Goal: Transaction & Acquisition: Subscribe to service/newsletter

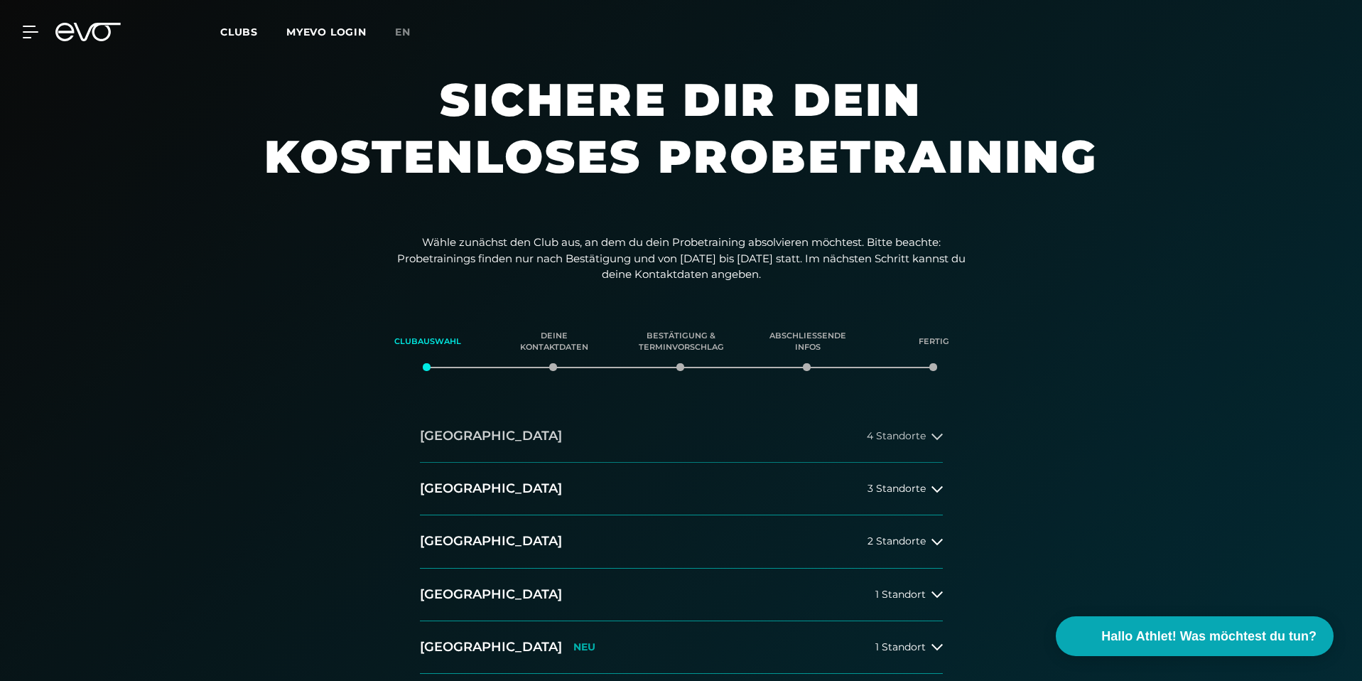
click at [935, 434] on icon at bounding box center [937, 436] width 11 height 11
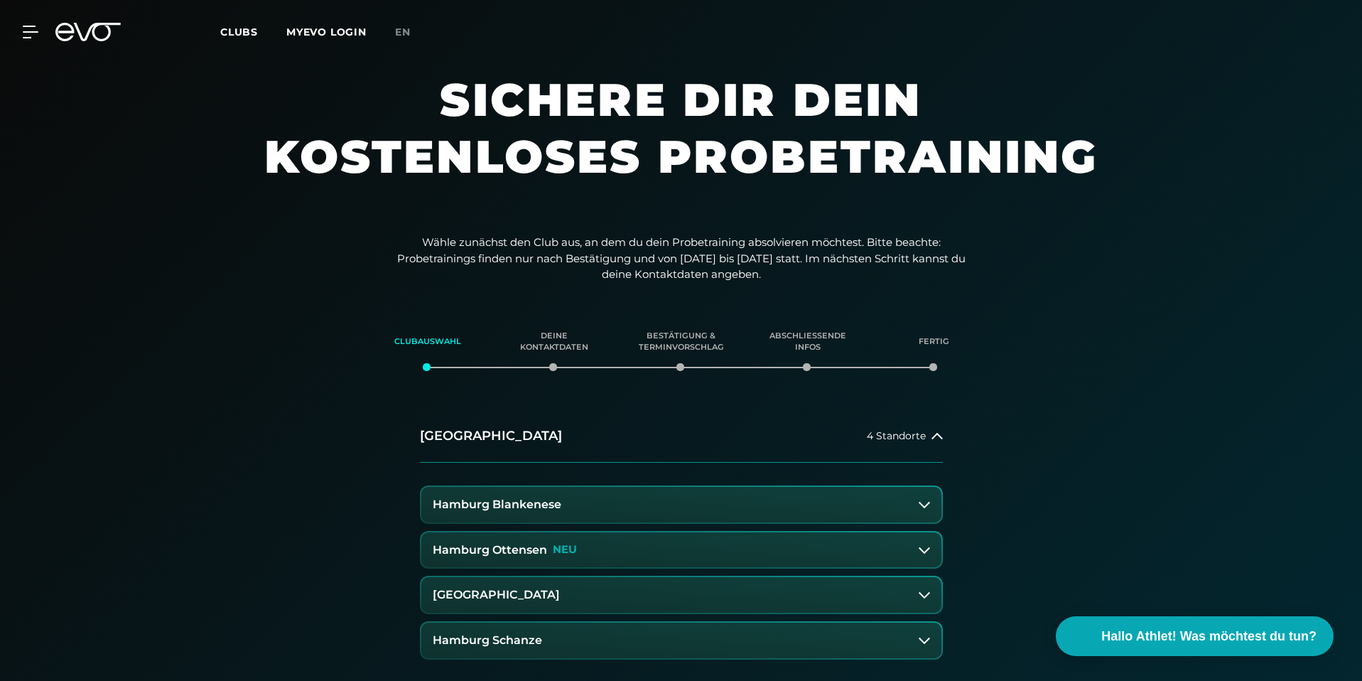
click at [560, 596] on h3 "[GEOGRAPHIC_DATA]" at bounding box center [496, 594] width 127 height 13
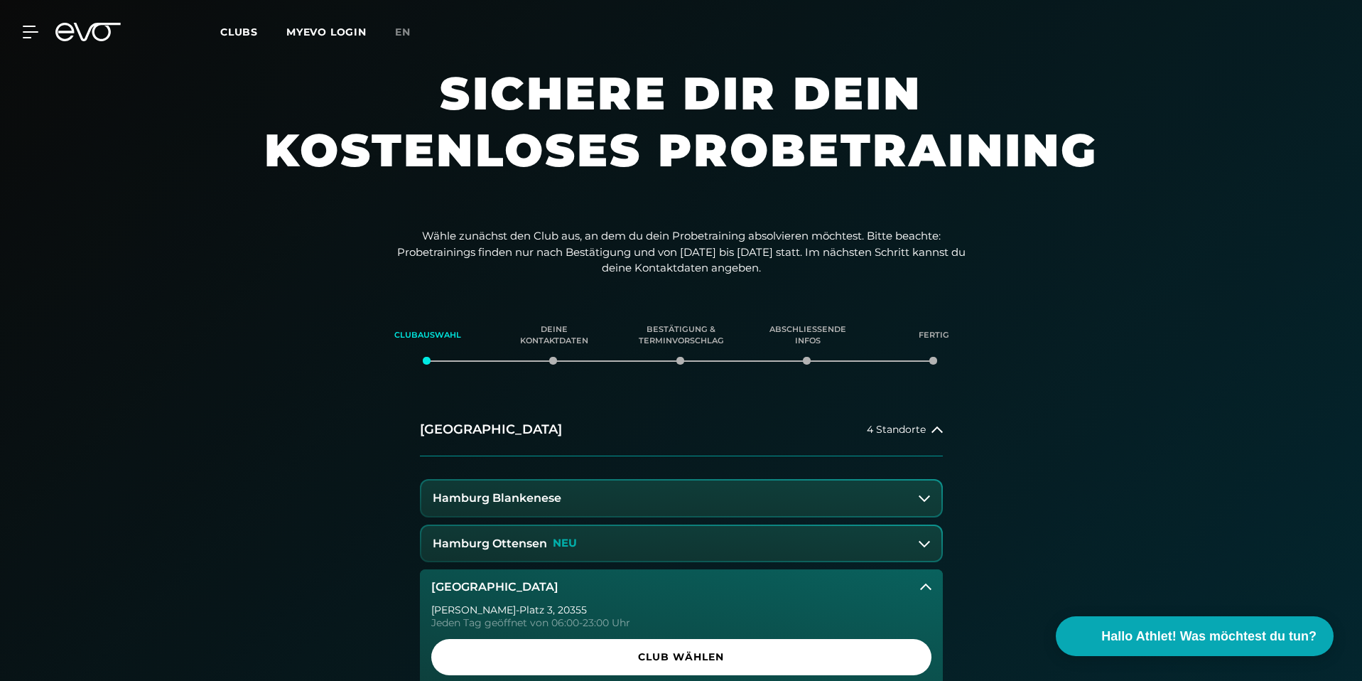
scroll to position [237, 0]
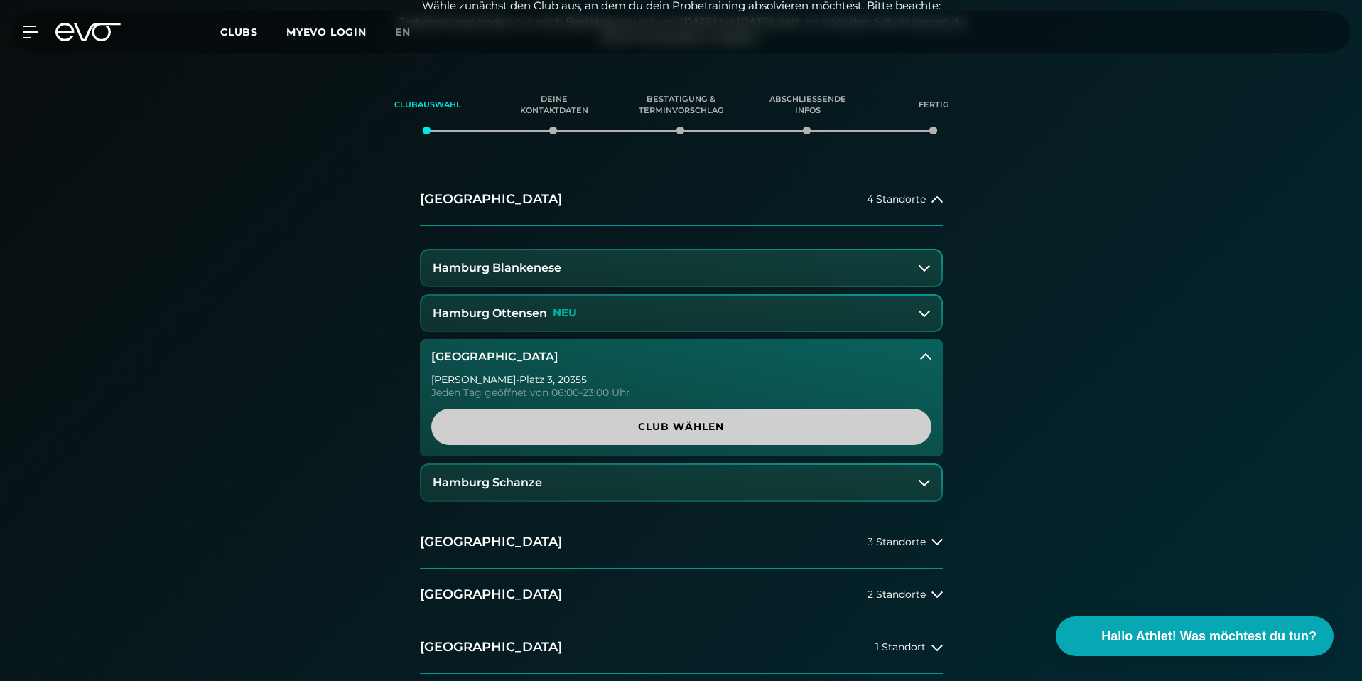
click at [701, 426] on span "Club wählen" at bounding box center [681, 426] width 432 height 15
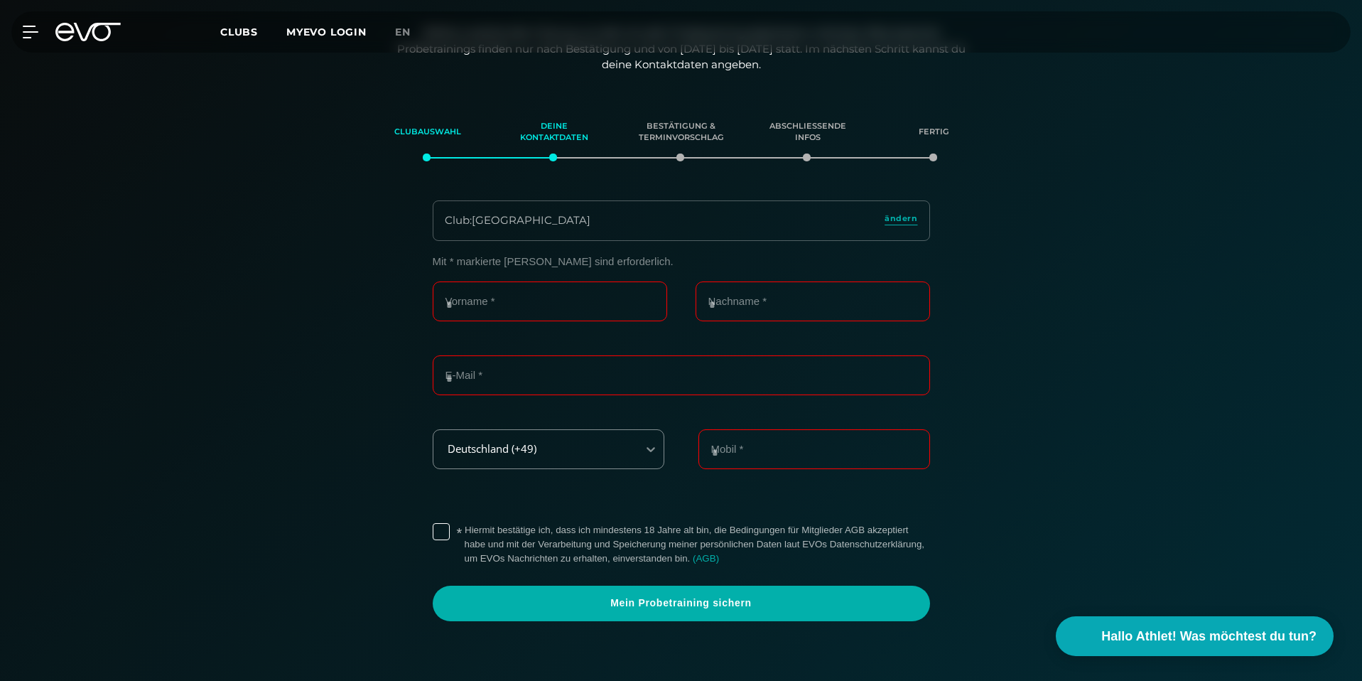
scroll to position [0, 0]
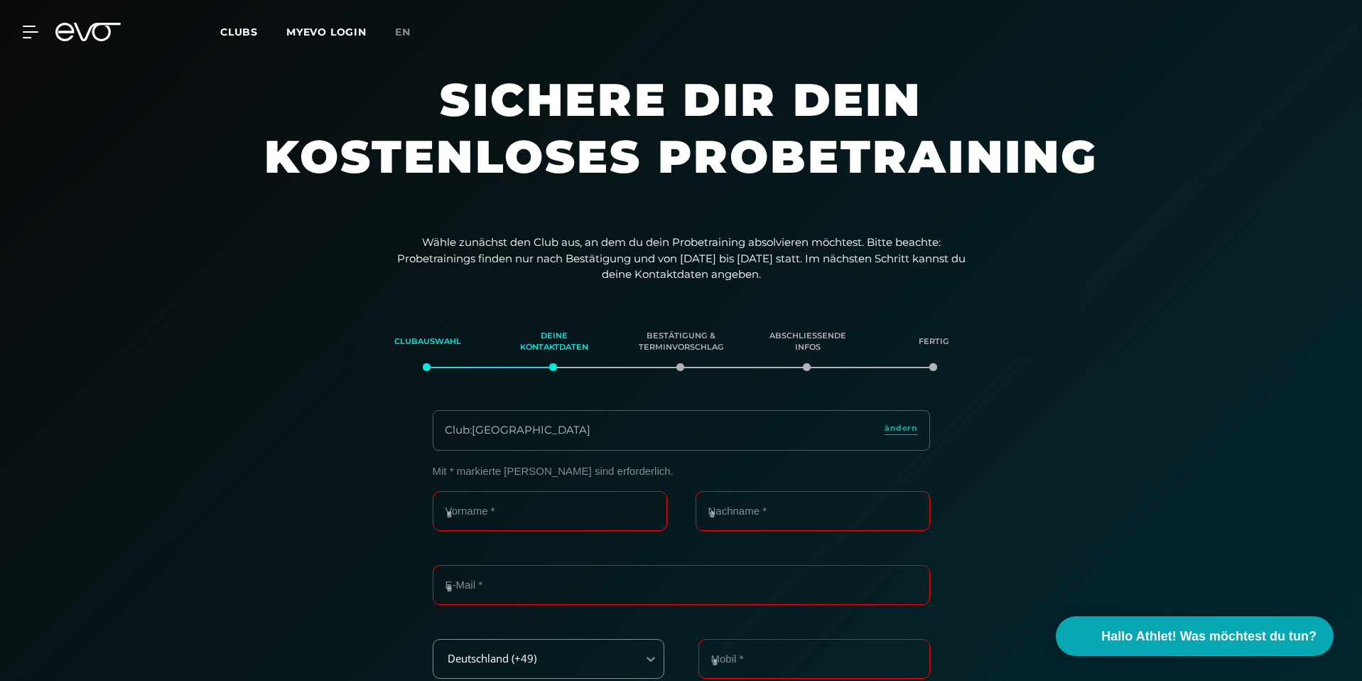
click at [81, 32] on icon at bounding box center [87, 32] width 65 height 18
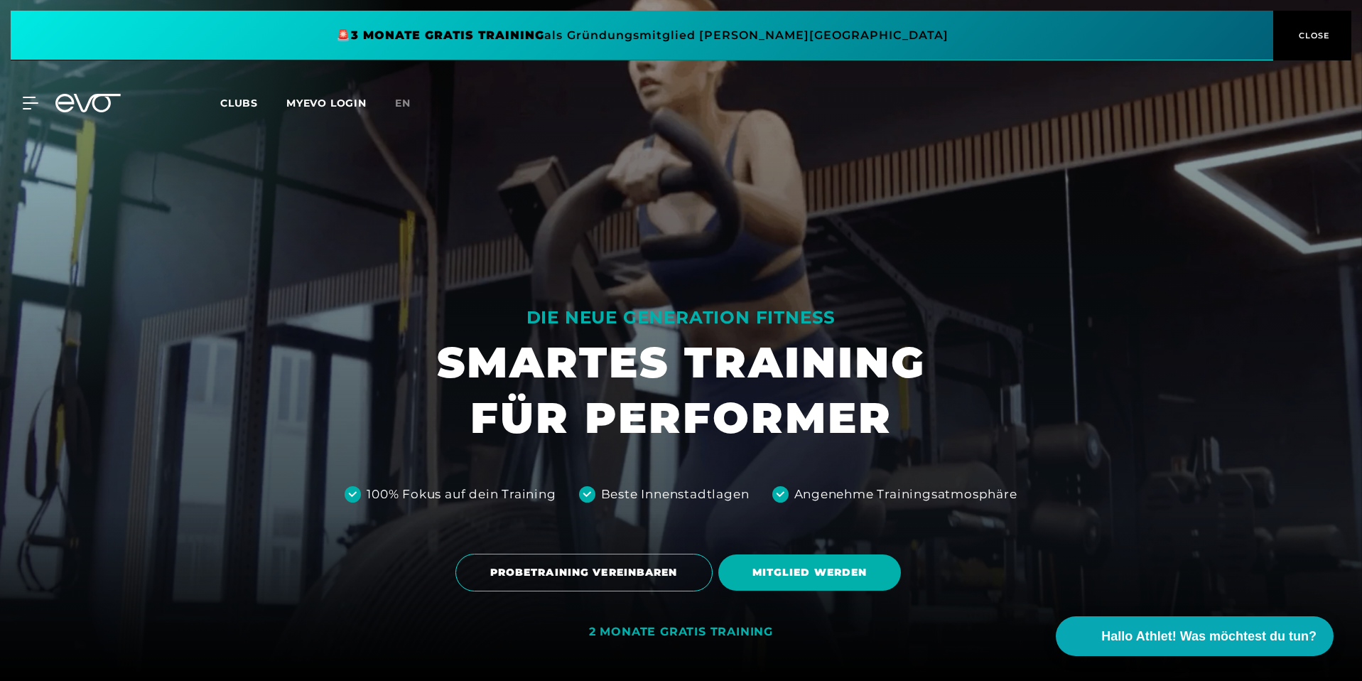
click at [1312, 37] on span "CLOSE" at bounding box center [1313, 35] width 35 height 13
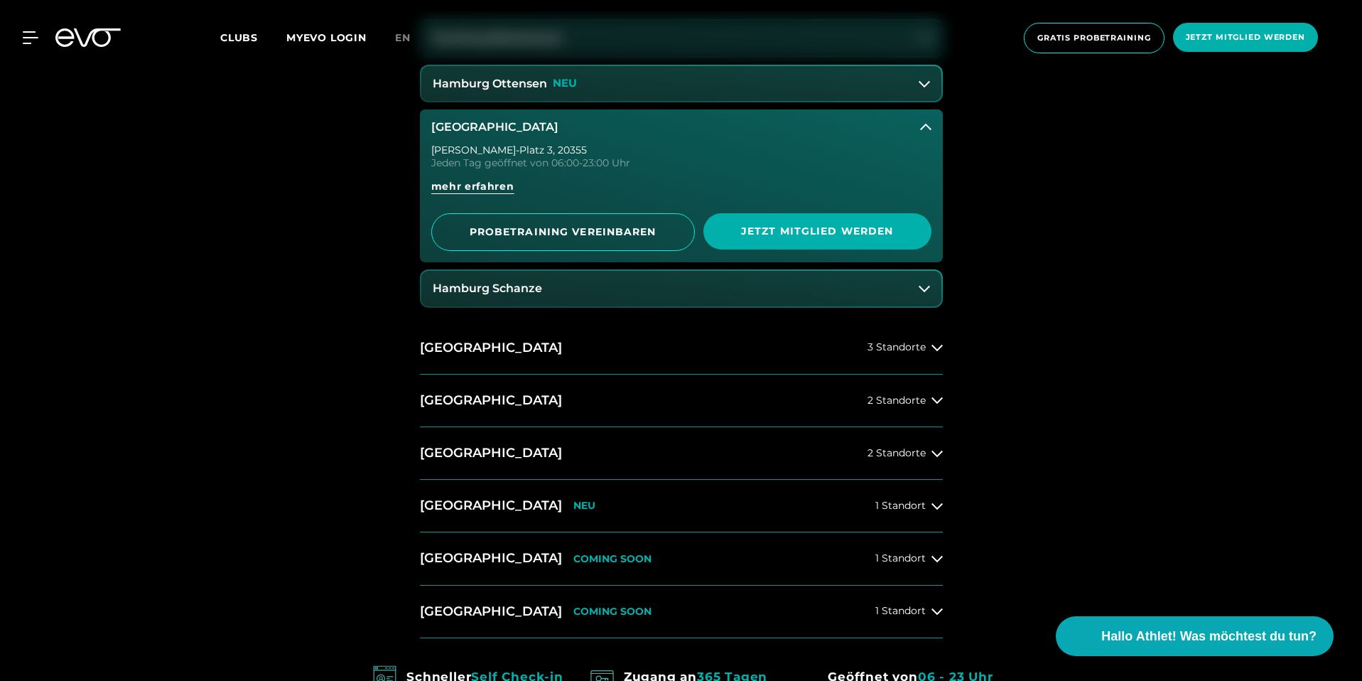
scroll to position [868, 0]
click at [652, 444] on button "[GEOGRAPHIC_DATA] 2 Standorte" at bounding box center [681, 452] width 523 height 53
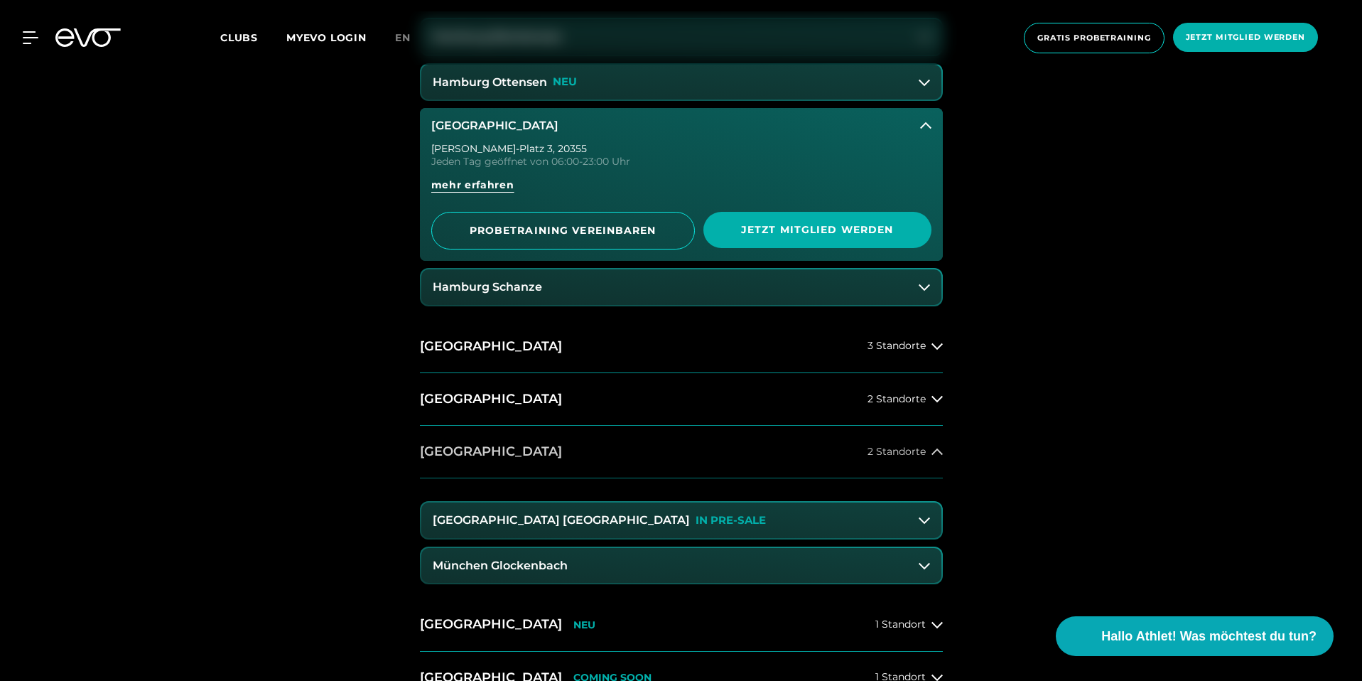
click at [783, 448] on button "[GEOGRAPHIC_DATA] 2 Standorte" at bounding box center [681, 452] width 523 height 53
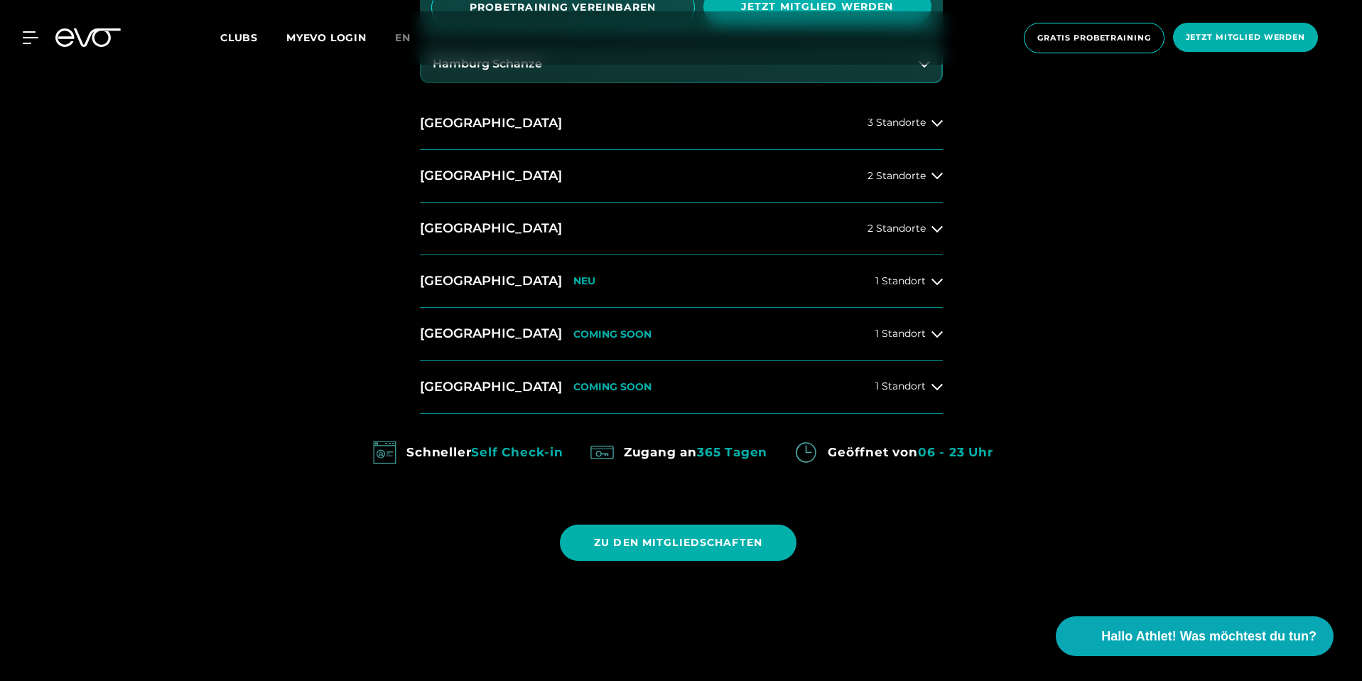
scroll to position [1105, 0]
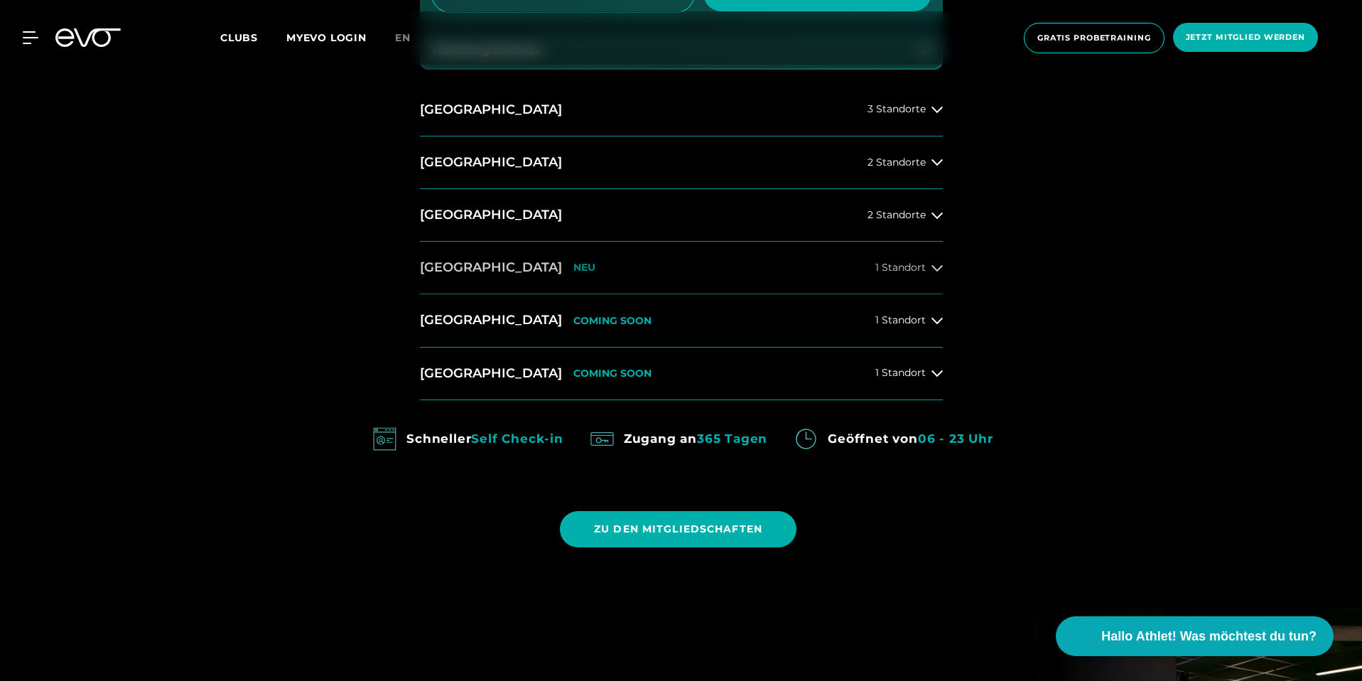
click at [571, 264] on button "[GEOGRAPHIC_DATA] NEU 1 Standort" at bounding box center [681, 268] width 523 height 53
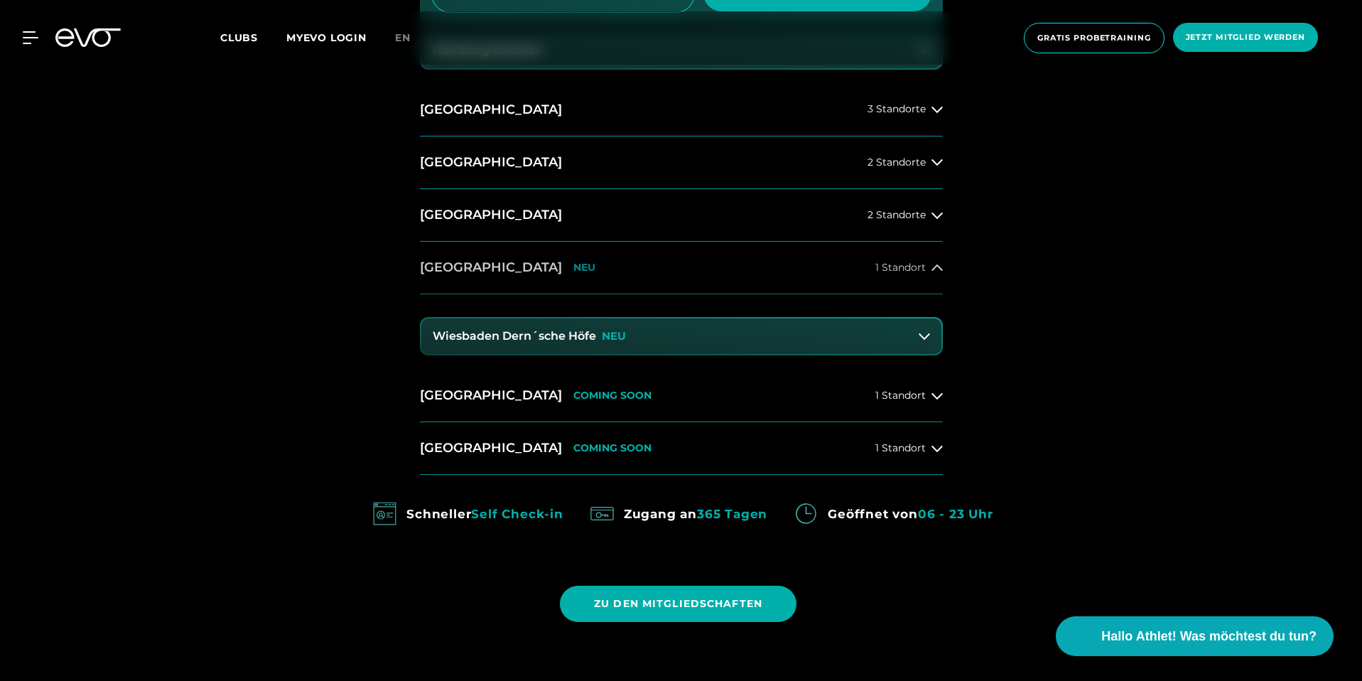
click at [610, 276] on button "[GEOGRAPHIC_DATA] NEU 1 Standort" at bounding box center [681, 268] width 523 height 53
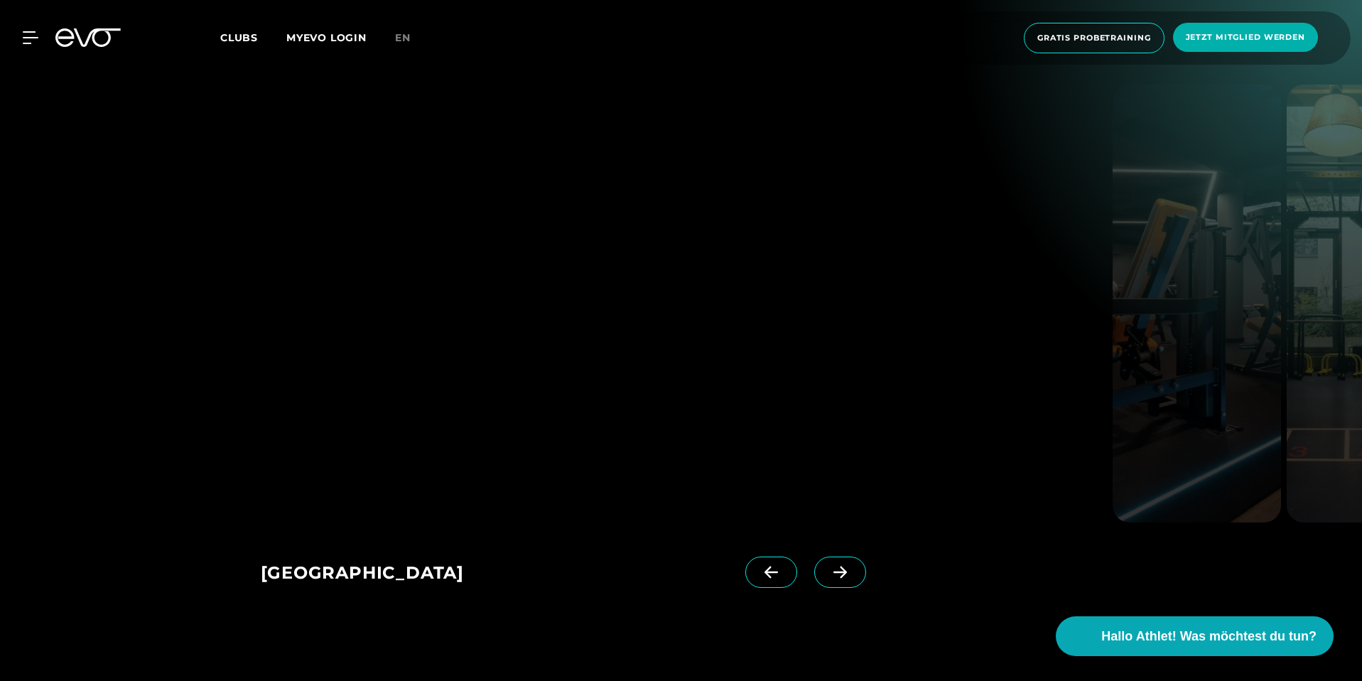
scroll to position [2290, 0]
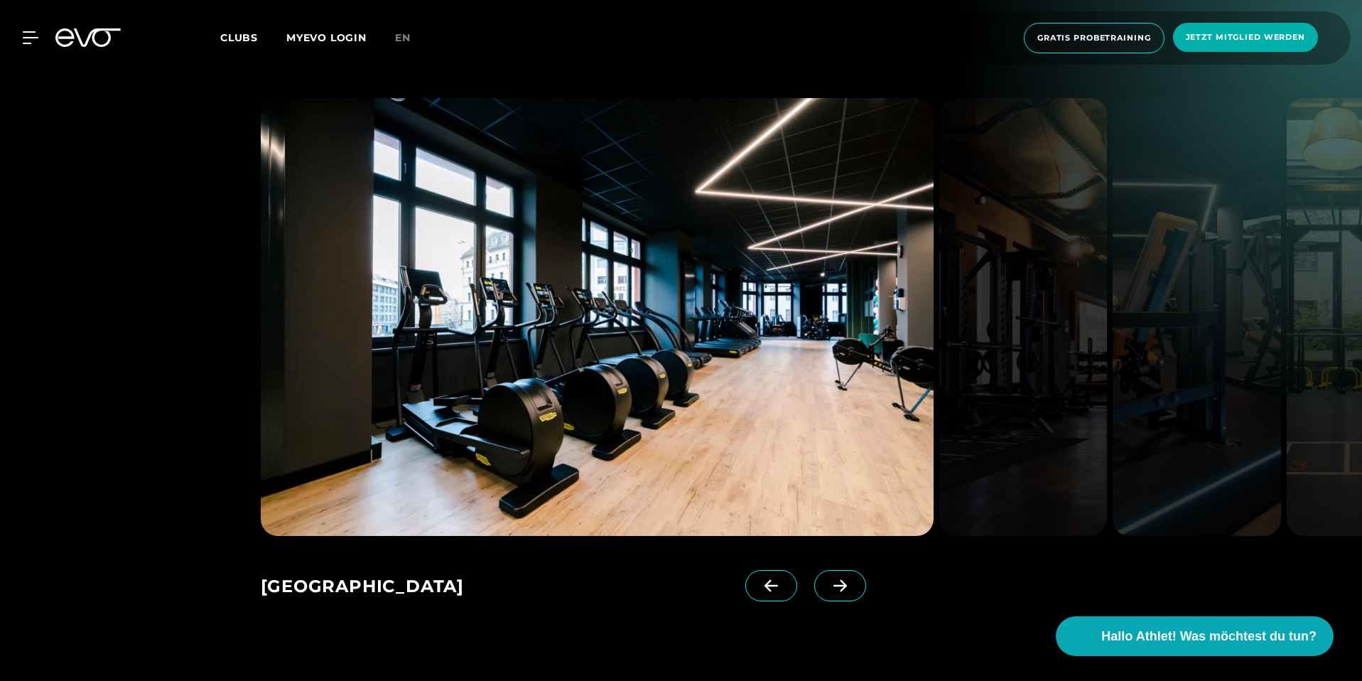
click at [814, 570] on span at bounding box center [840, 585] width 52 height 31
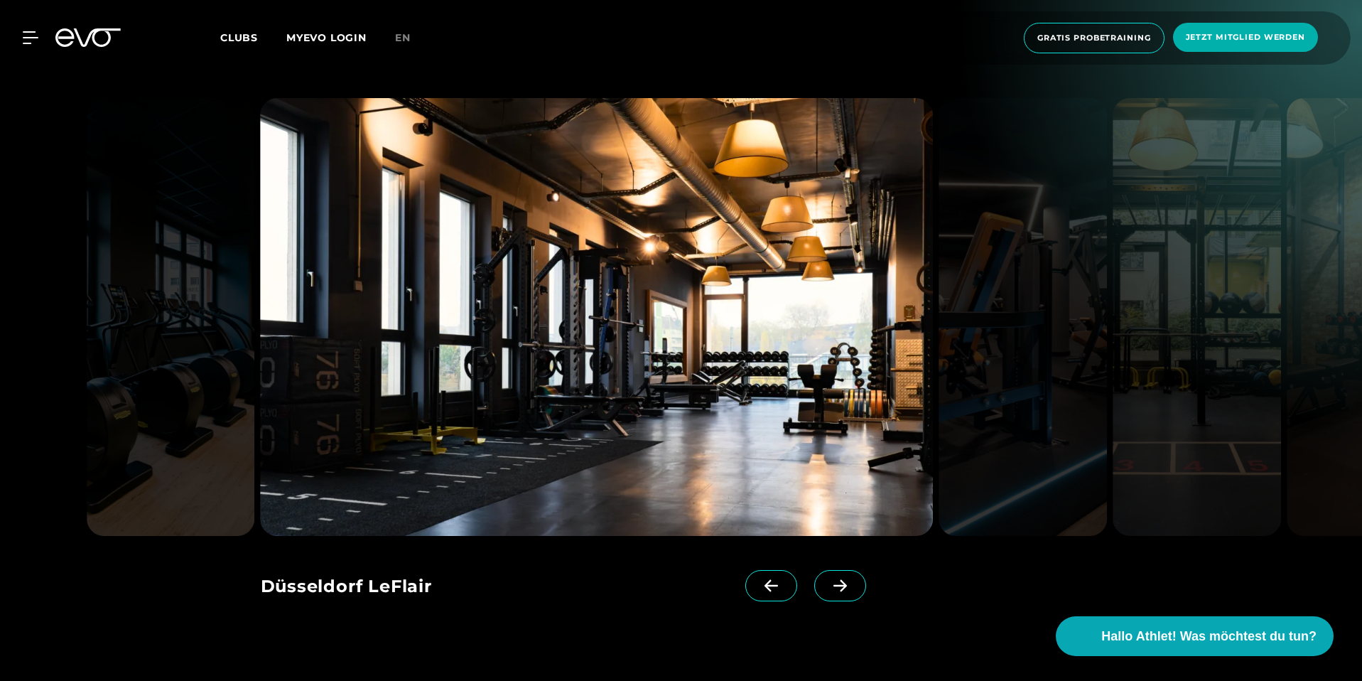
click at [834, 579] on icon at bounding box center [841, 585] width 14 height 12
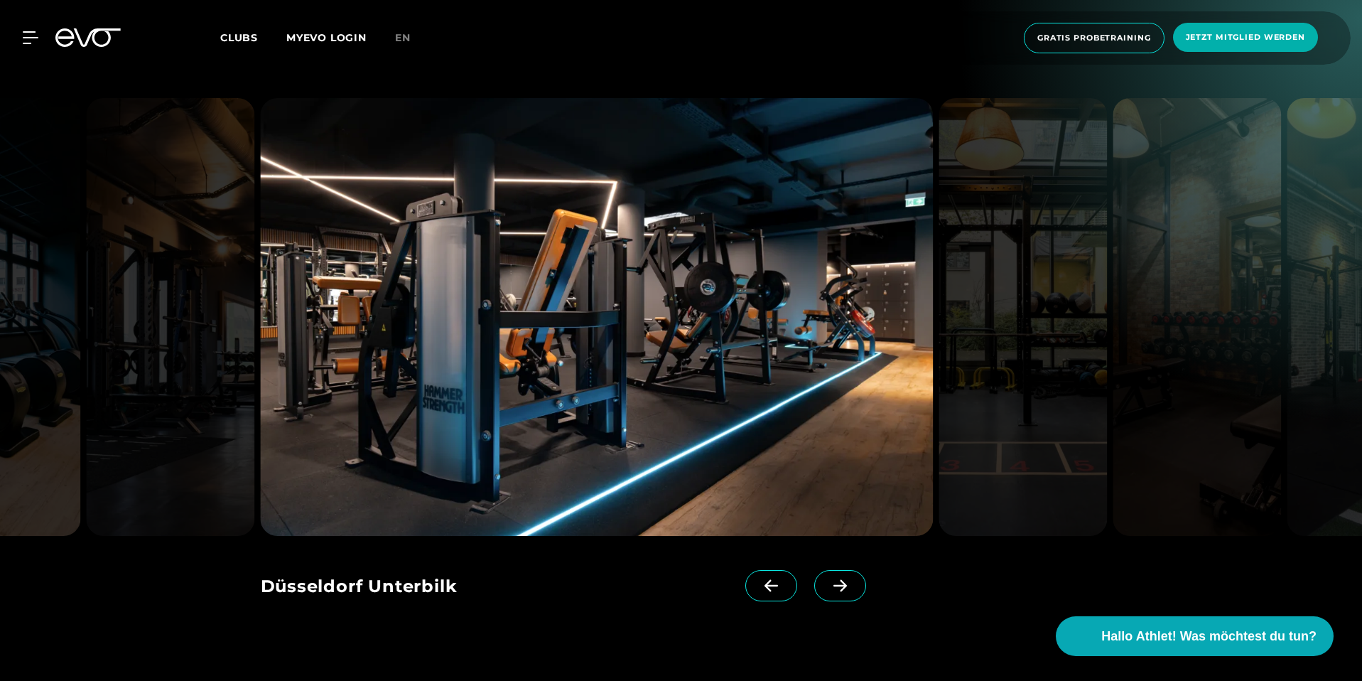
click at [828, 579] on icon at bounding box center [840, 585] width 25 height 13
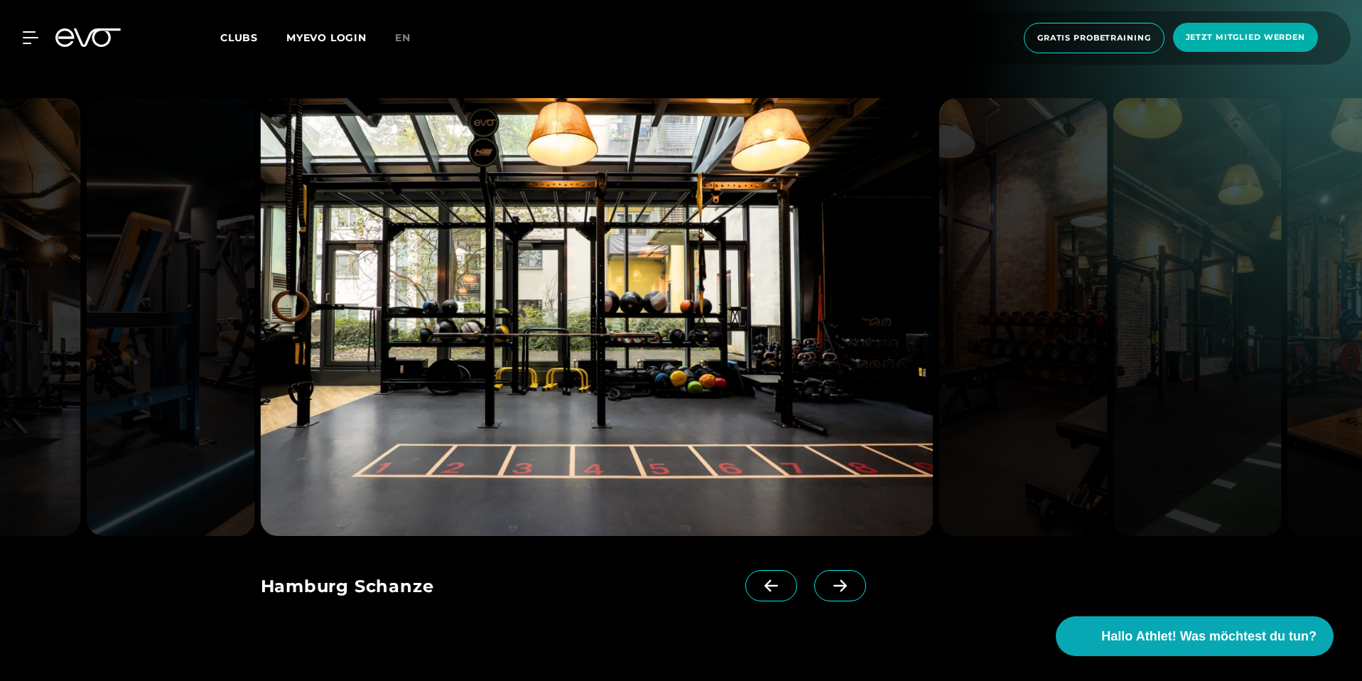
click at [828, 579] on icon at bounding box center [840, 585] width 25 height 13
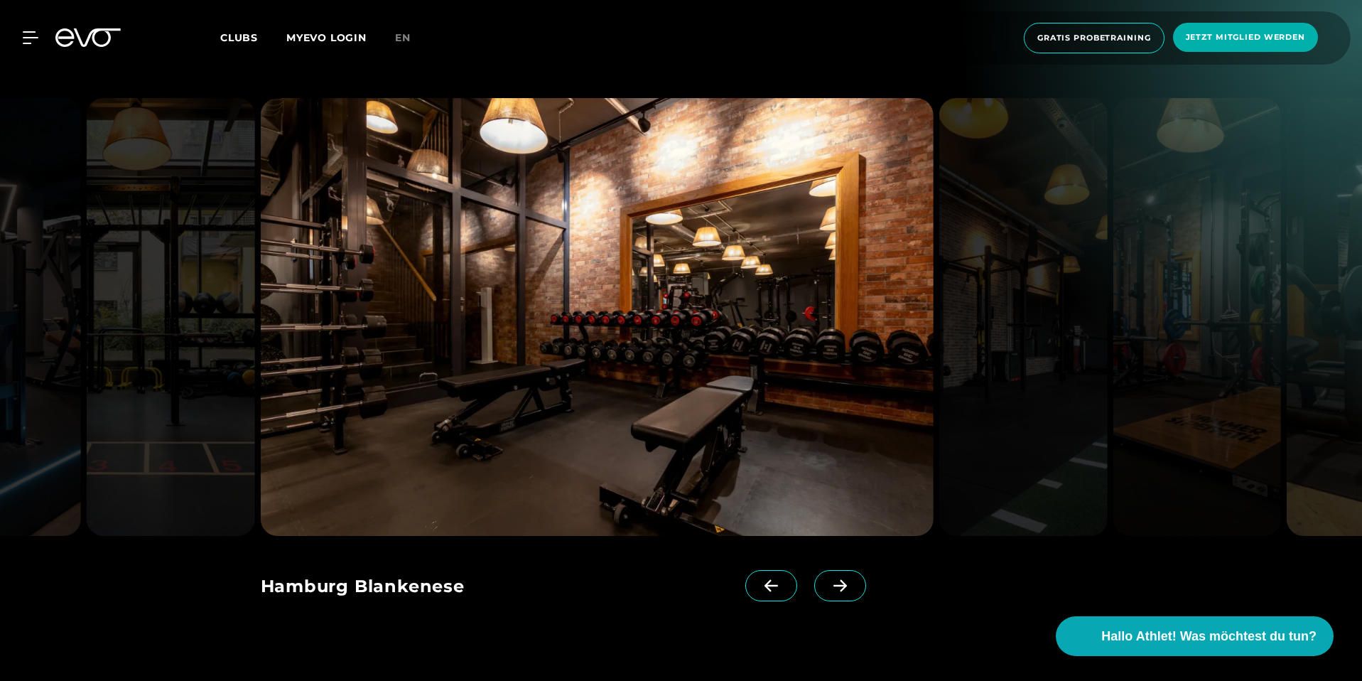
click at [828, 579] on icon at bounding box center [840, 585] width 25 height 13
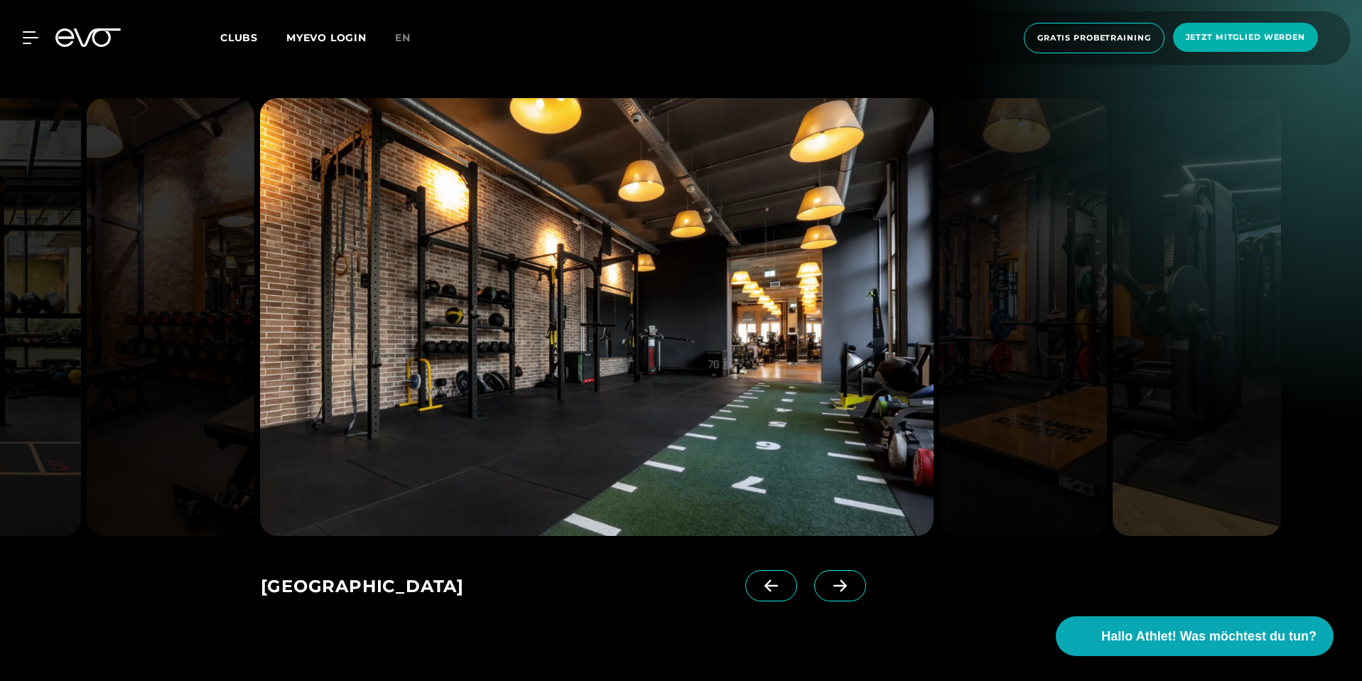
click at [828, 579] on icon at bounding box center [840, 585] width 25 height 13
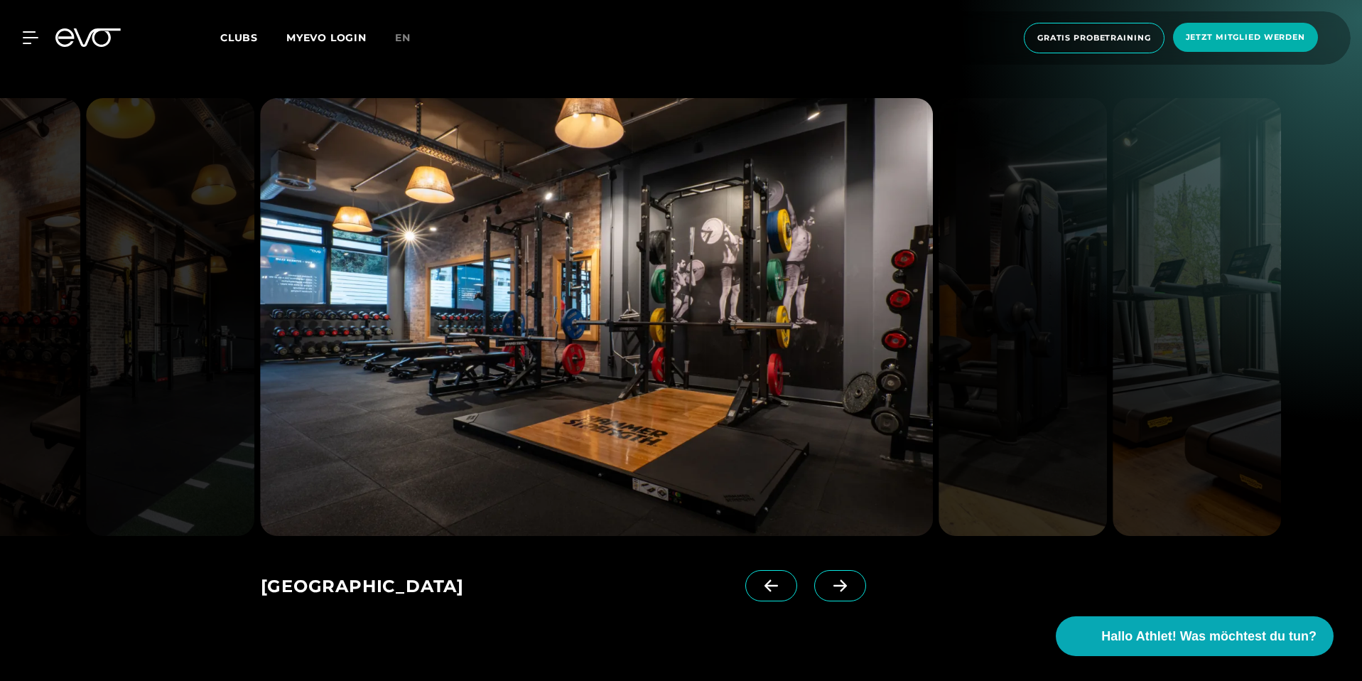
click at [828, 579] on icon at bounding box center [840, 585] width 25 height 13
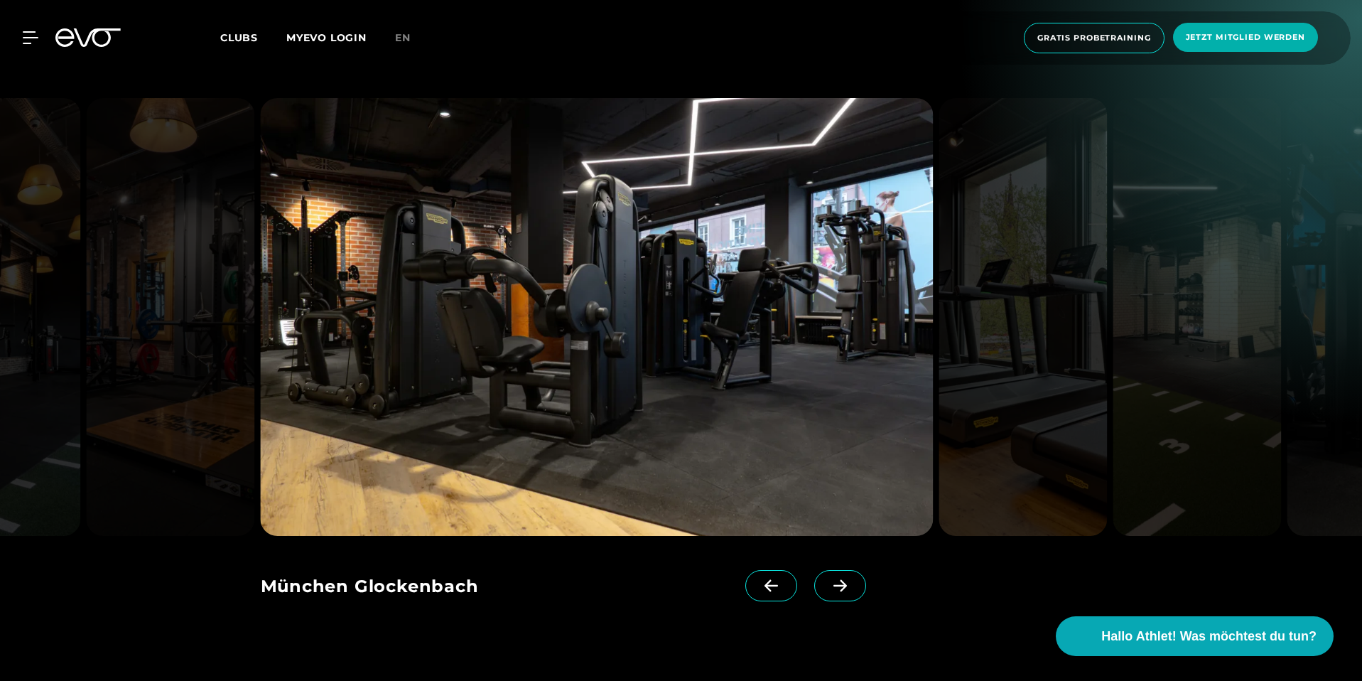
click at [765, 579] on icon at bounding box center [772, 585] width 14 height 12
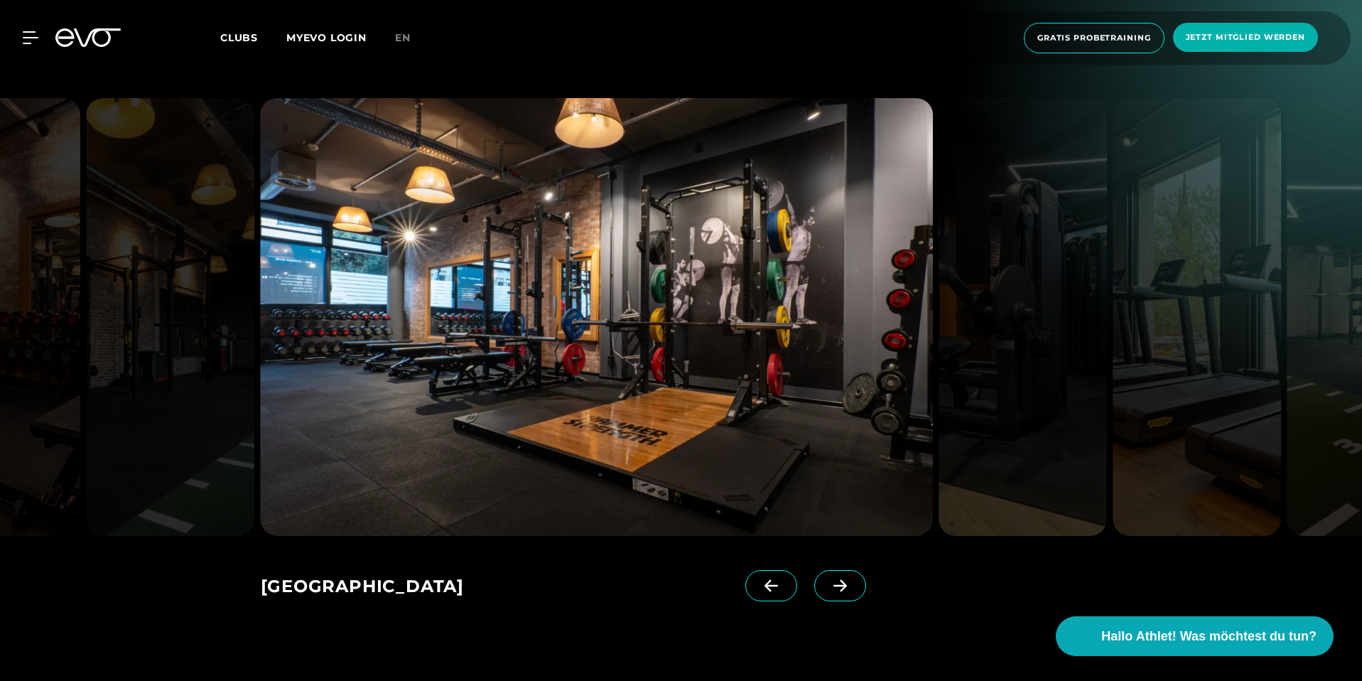
click at [828, 579] on icon at bounding box center [840, 585] width 25 height 13
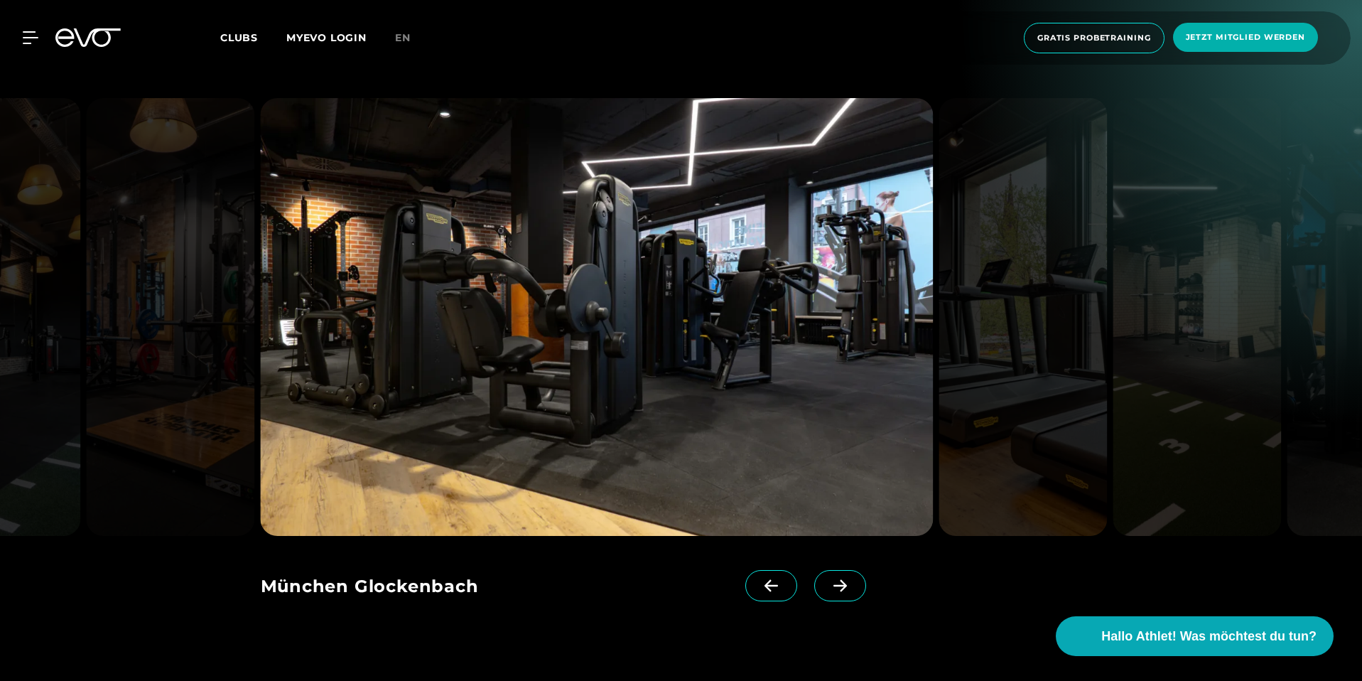
click at [828, 579] on icon at bounding box center [840, 585] width 25 height 13
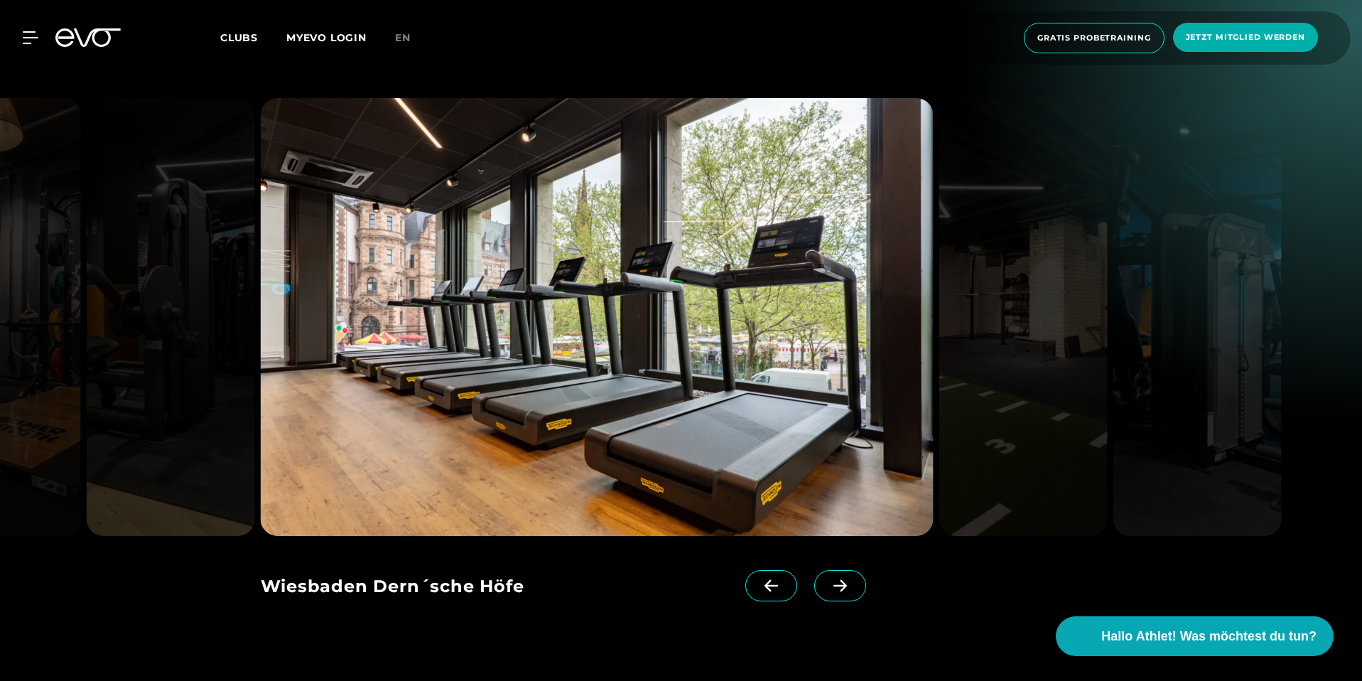
click at [828, 579] on icon at bounding box center [840, 585] width 25 height 13
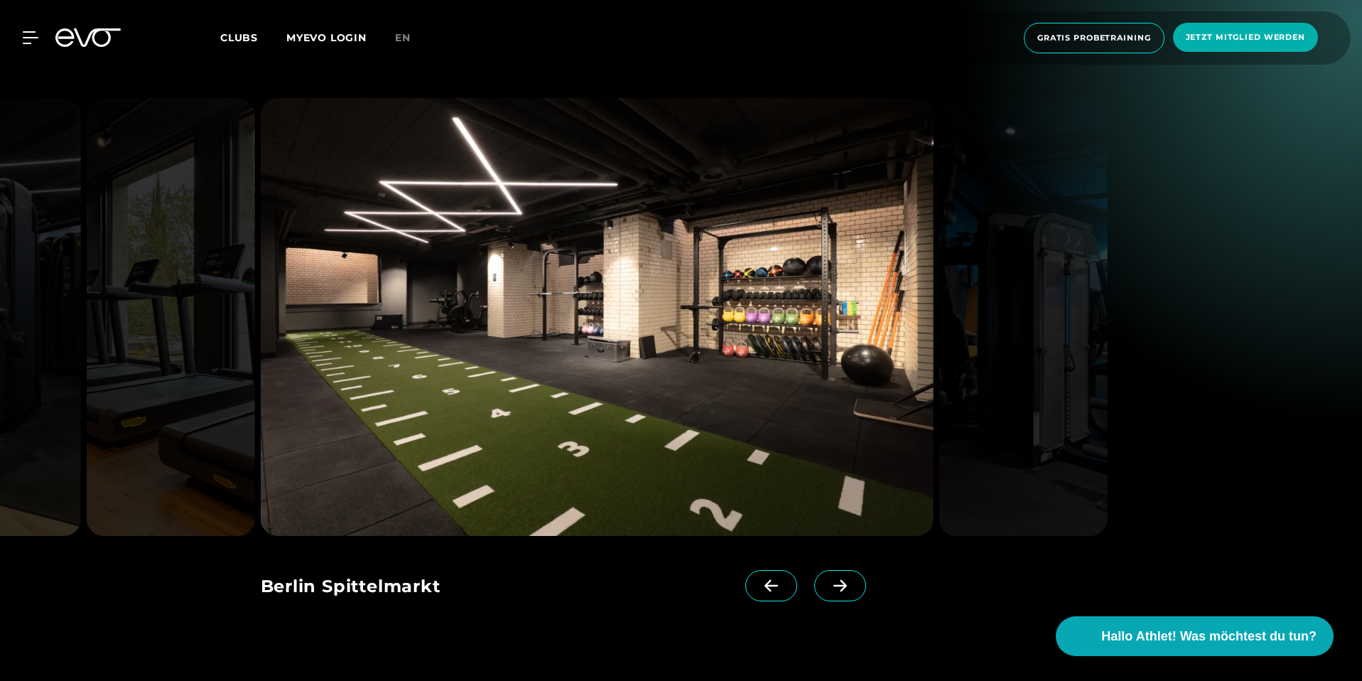
click at [828, 579] on icon at bounding box center [840, 585] width 25 height 13
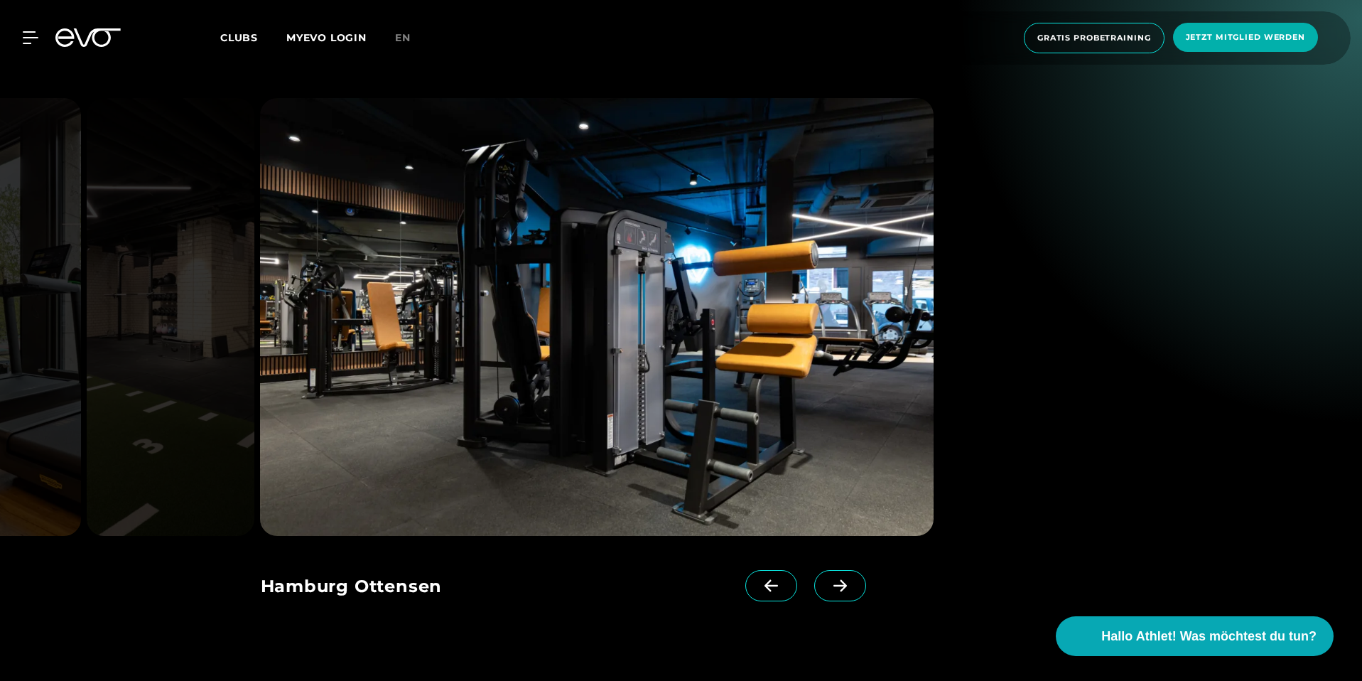
click at [828, 579] on icon at bounding box center [840, 585] width 25 height 13
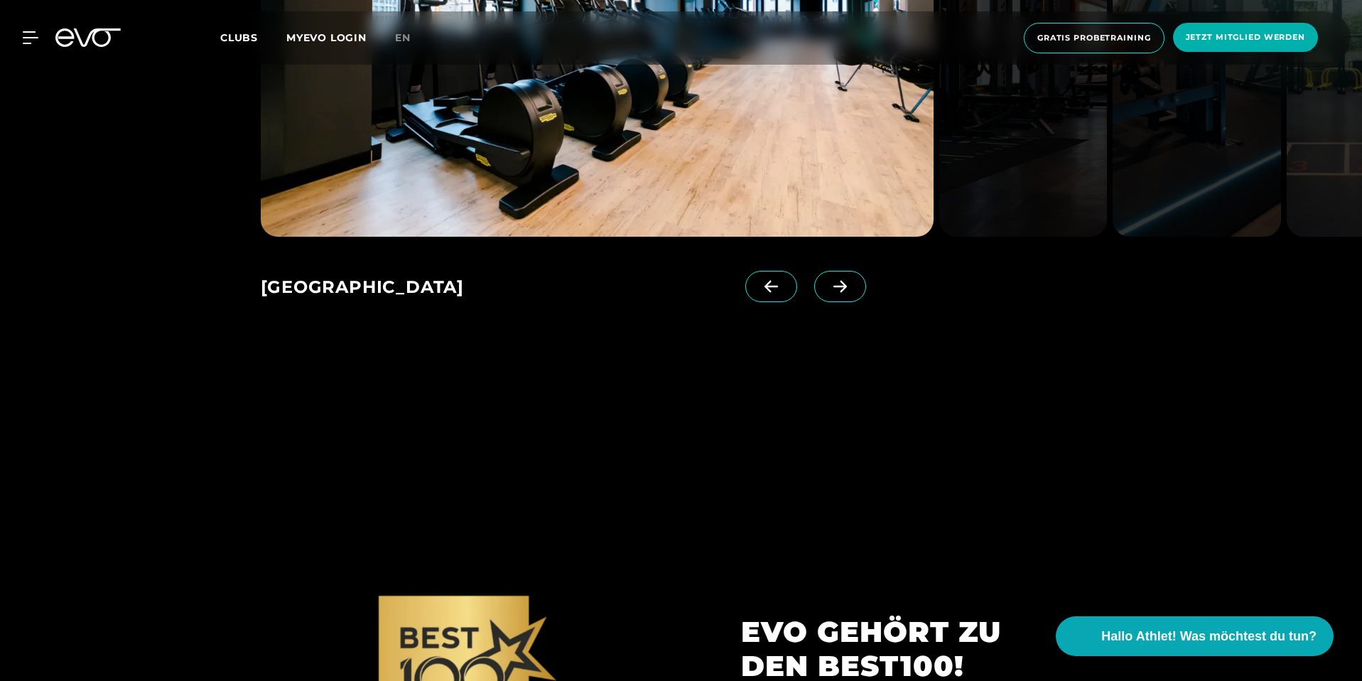
scroll to position [3000, 0]
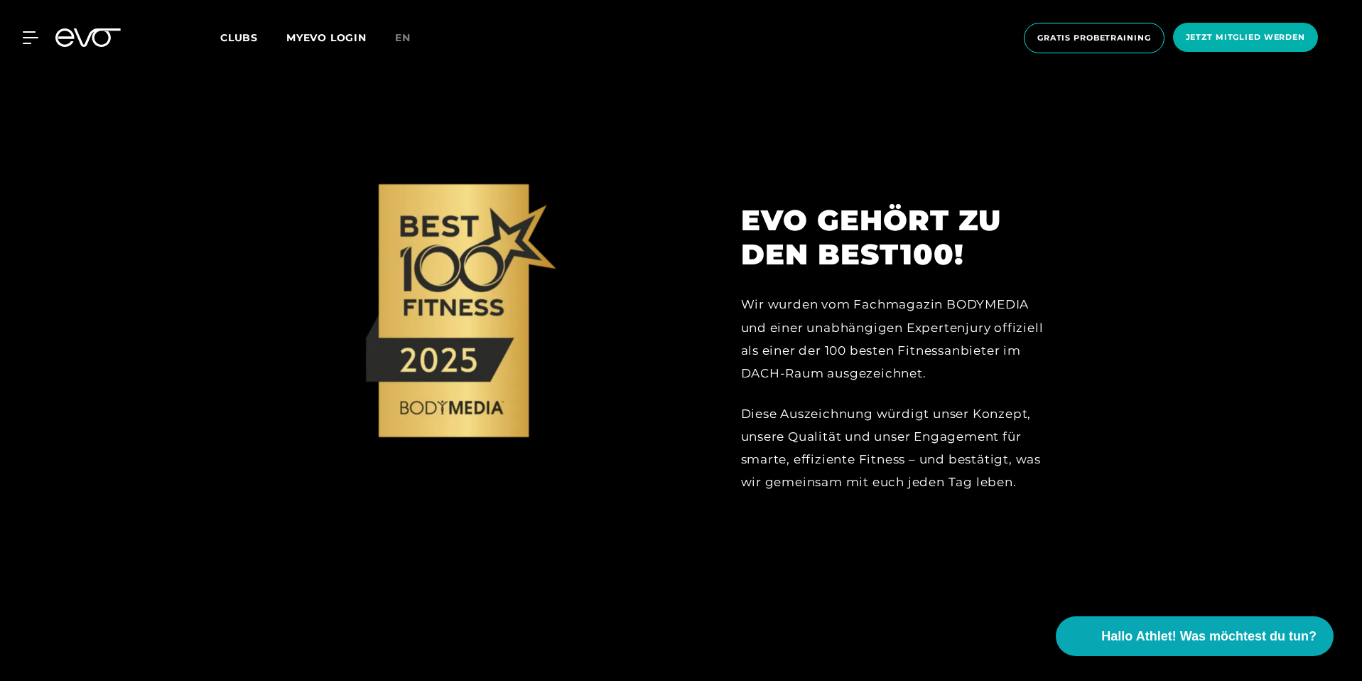
click at [145, 357] on div at bounding box center [681, 310] width 1362 height 681
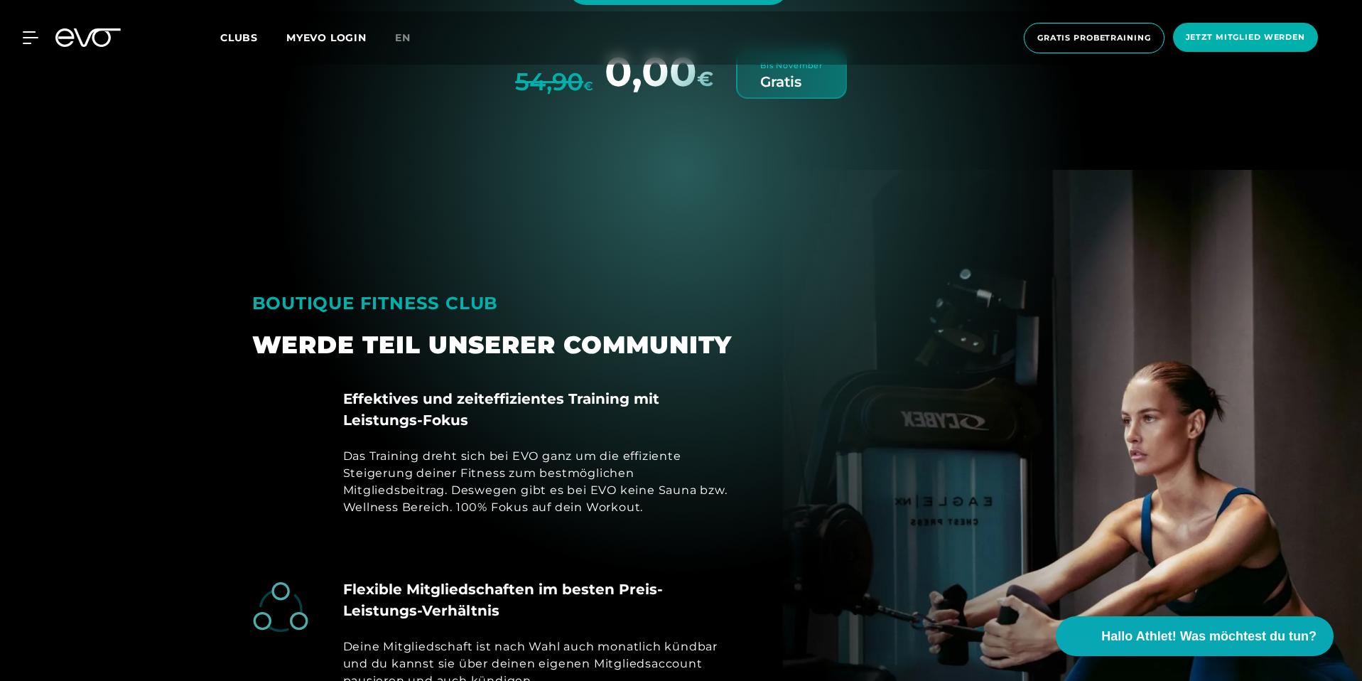
scroll to position [5606, 0]
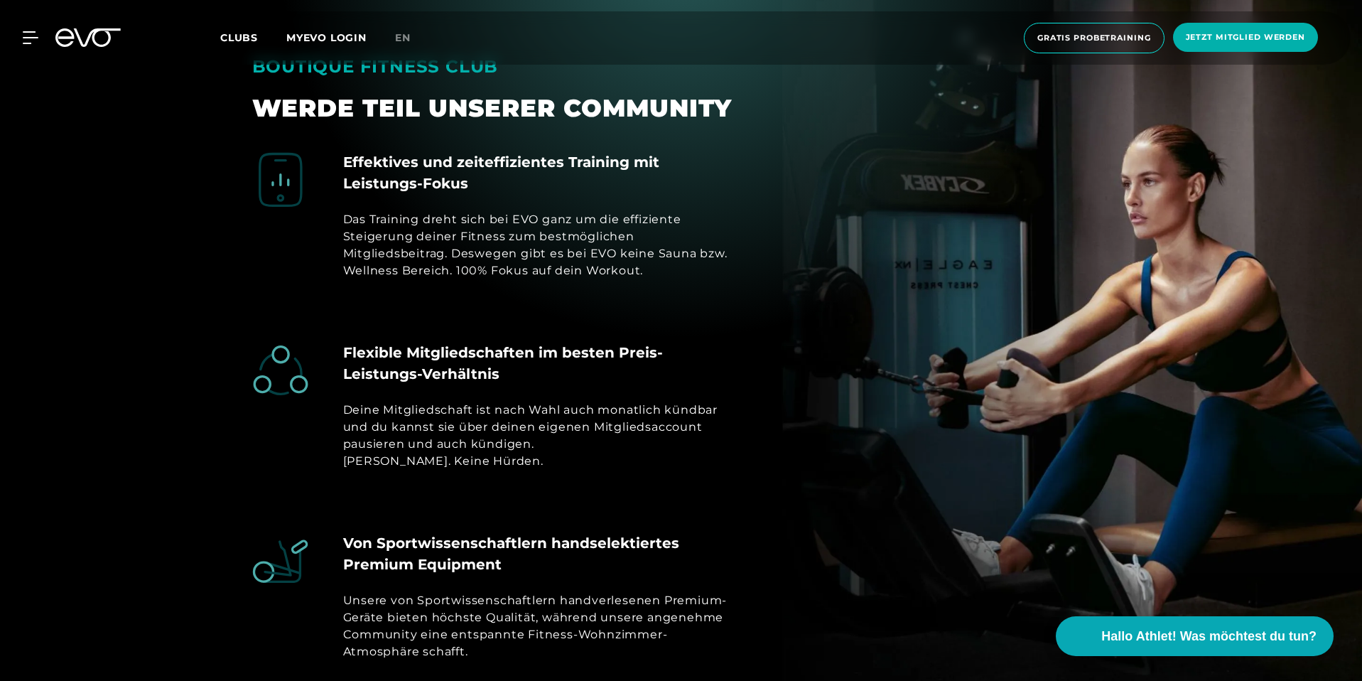
click at [767, 334] on div "Effektives und zeiteffizientes Training mit Leistungs-Fokus Das Training dreht …" at bounding box center [681, 414] width 881 height 526
click at [766, 333] on div "Effektives und zeiteffizientes Training mit Leistungs-Fokus Das Training dreht …" at bounding box center [681, 414] width 881 height 526
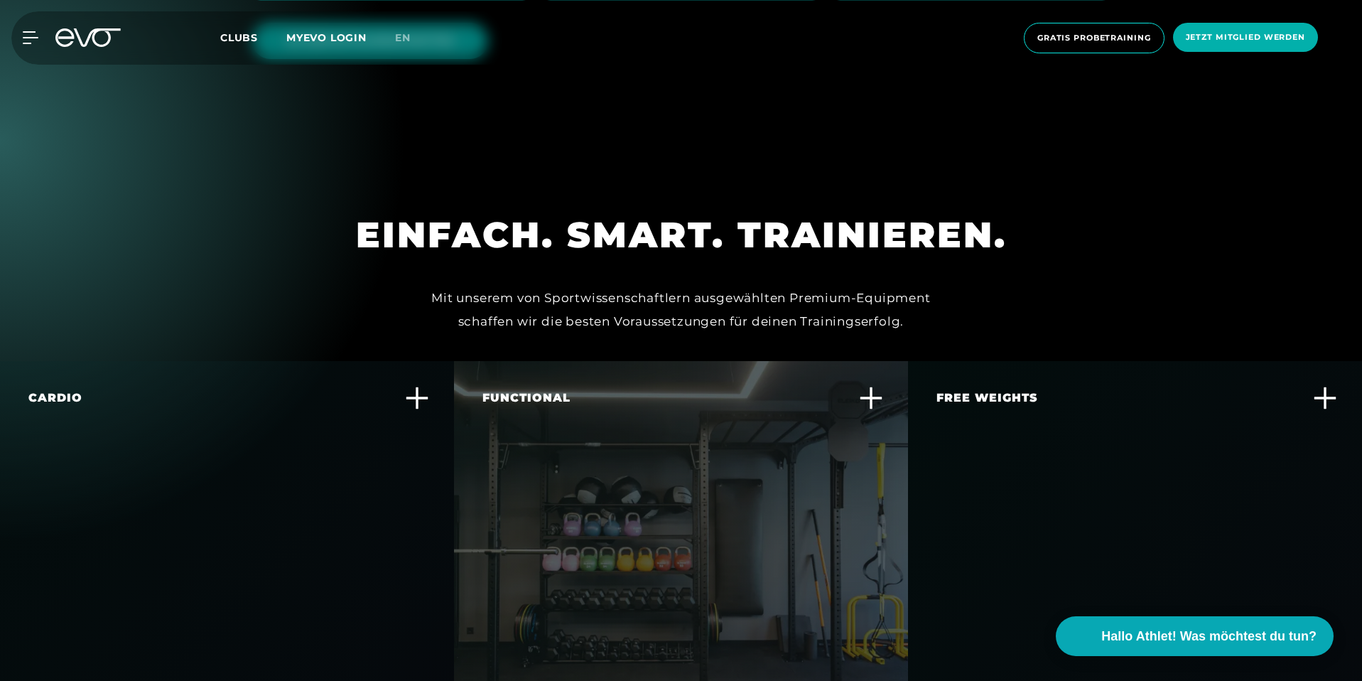
scroll to position [4501, 0]
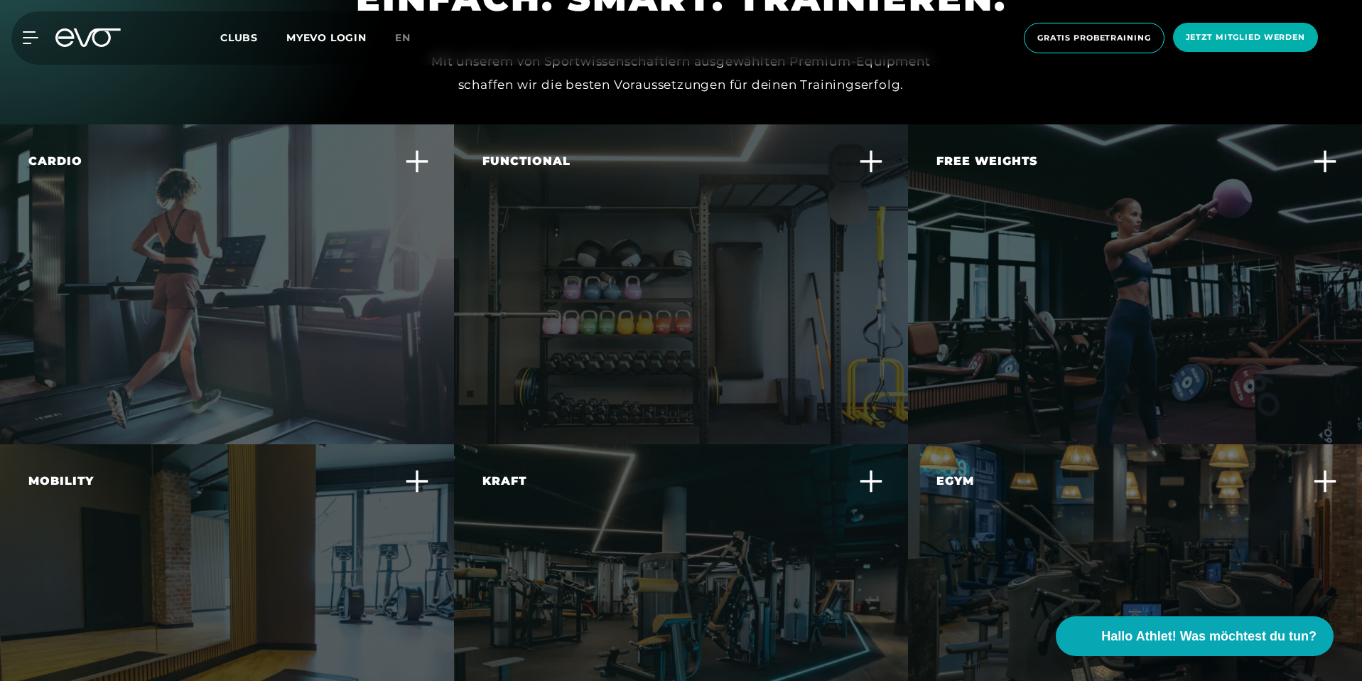
click at [306, 201] on div "Cardio In jedem Club findest du die beste Ausstattung an Cardio Geräten wie Lau…" at bounding box center [217, 213] width 379 height 120
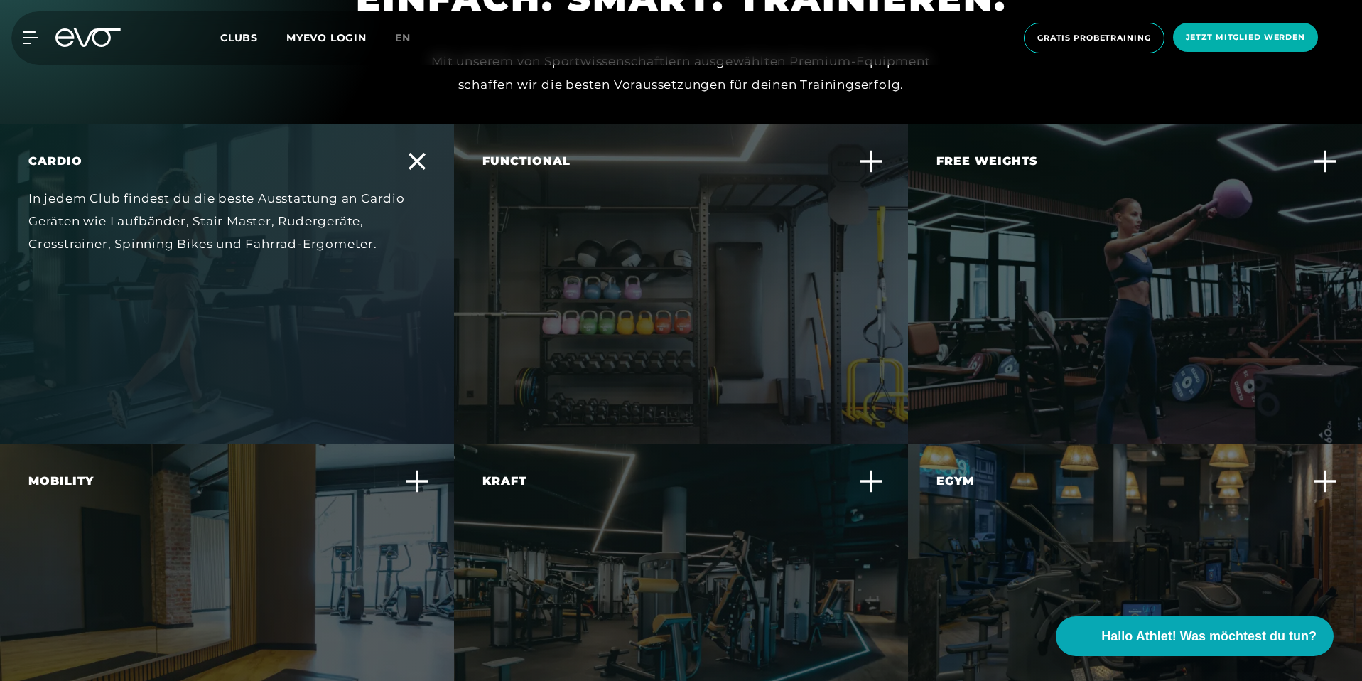
click at [355, 241] on div "Cardio In jedem Club findest du die beste Ausstattung an Cardio Geräten wie Lau…" at bounding box center [227, 284] width 454 height 320
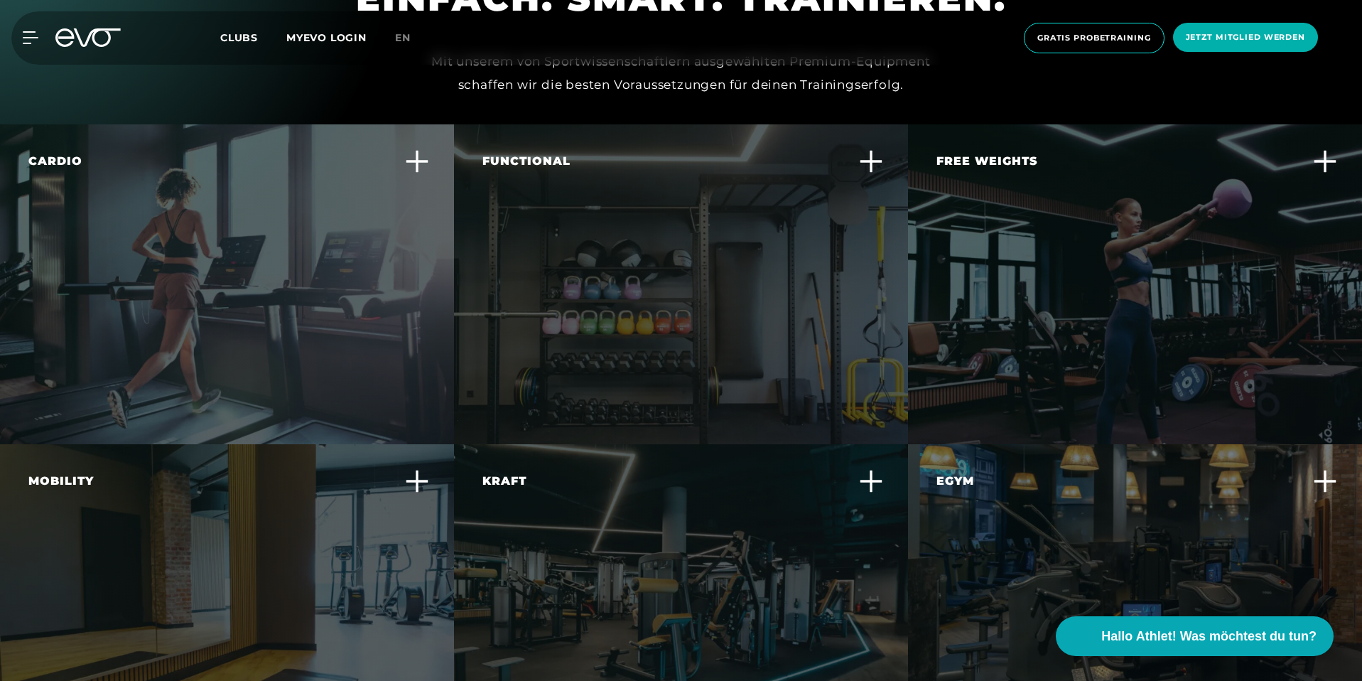
click at [355, 241] on div "Cardio In jedem Club findest du die beste Ausstattung an Cardio Geräten wie Lau…" at bounding box center [227, 284] width 454 height 320
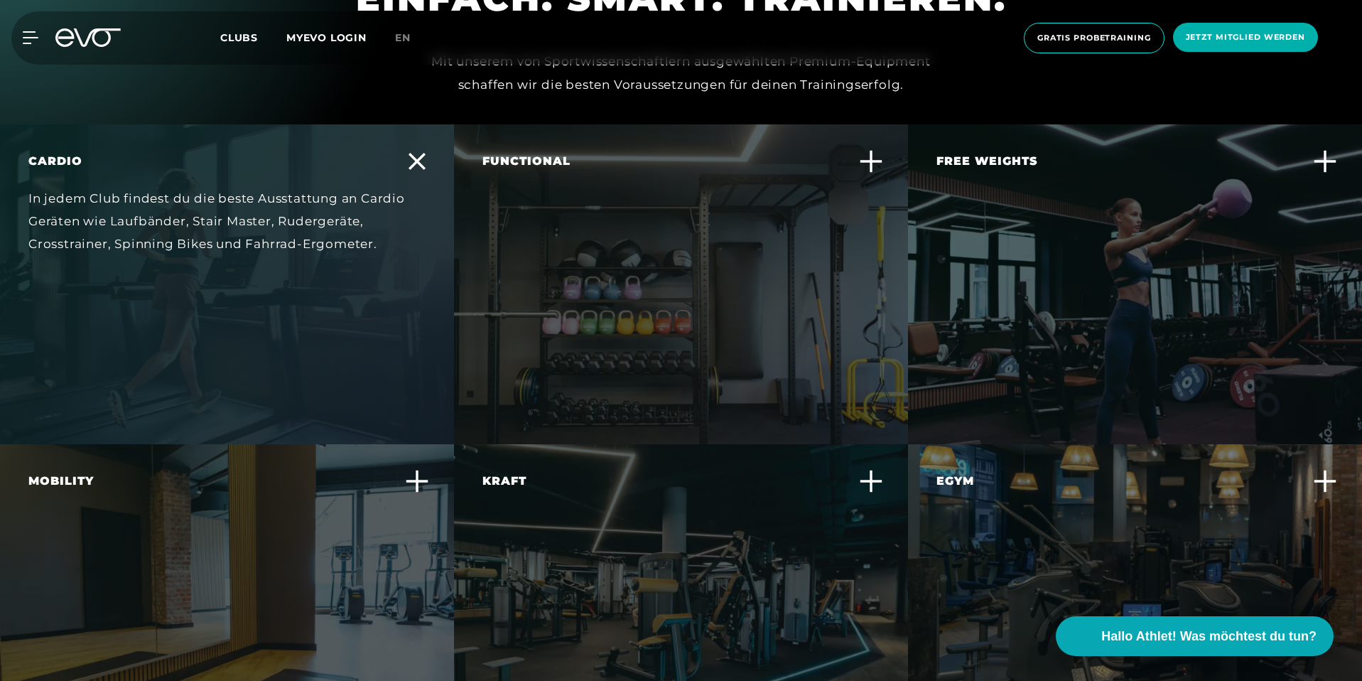
click at [829, 235] on div "Functional Trainiere alltagsnahe Bewegungen und verbessere deine Körperbeherrsc…" at bounding box center [681, 284] width 454 height 320
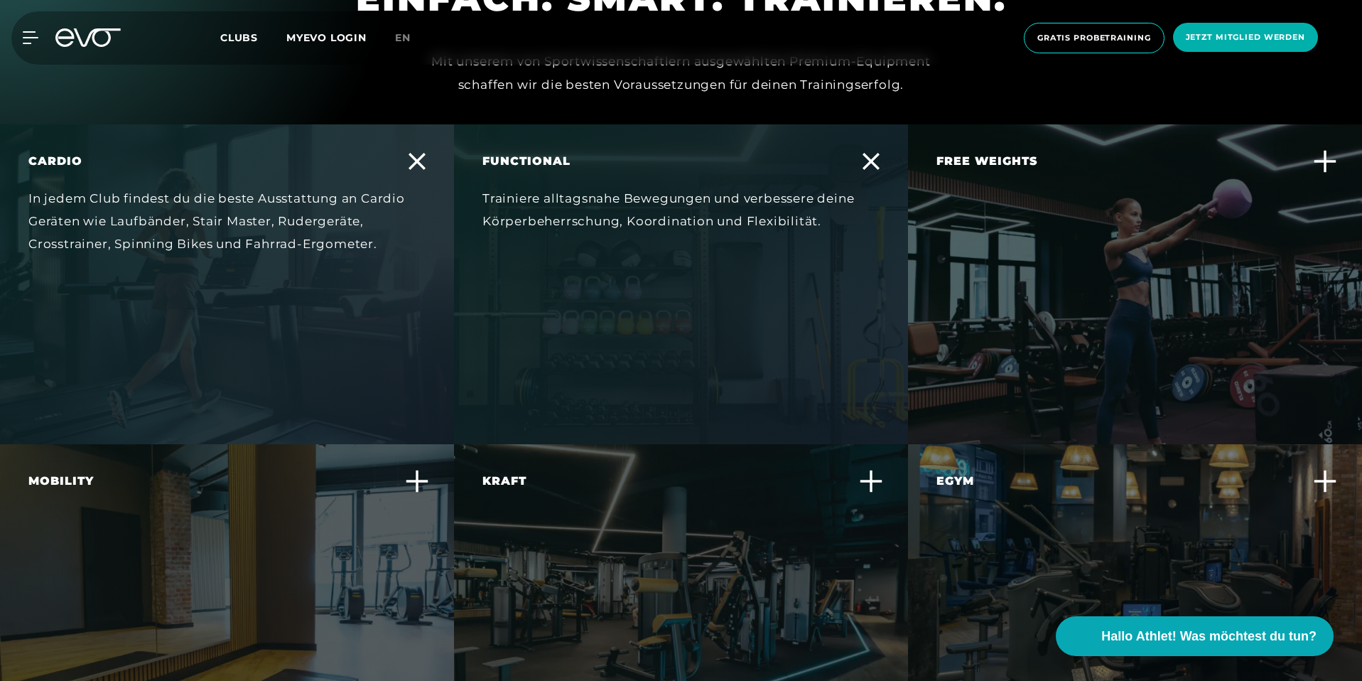
click at [1045, 198] on div "Free Weights Baue gezielt Muskelmasse auf und verbessere deine Kraft und Stabil…" at bounding box center [1126, 201] width 379 height 97
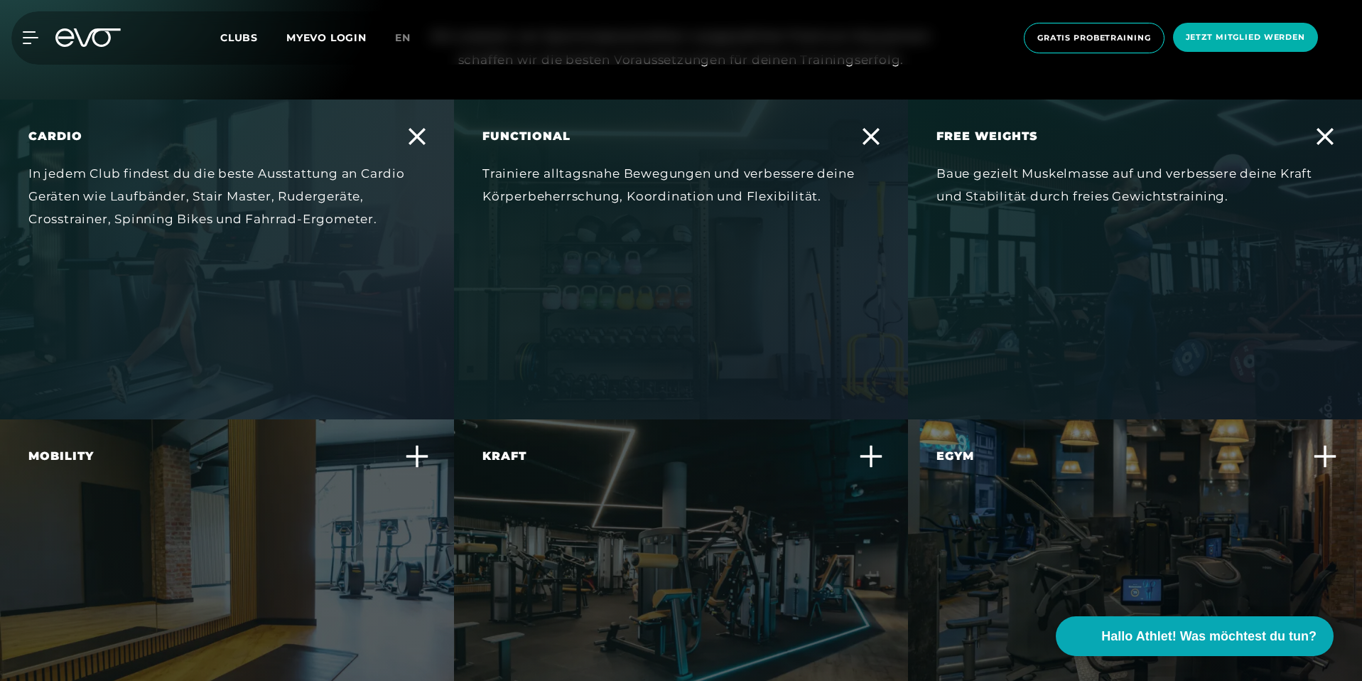
scroll to position [4530, 0]
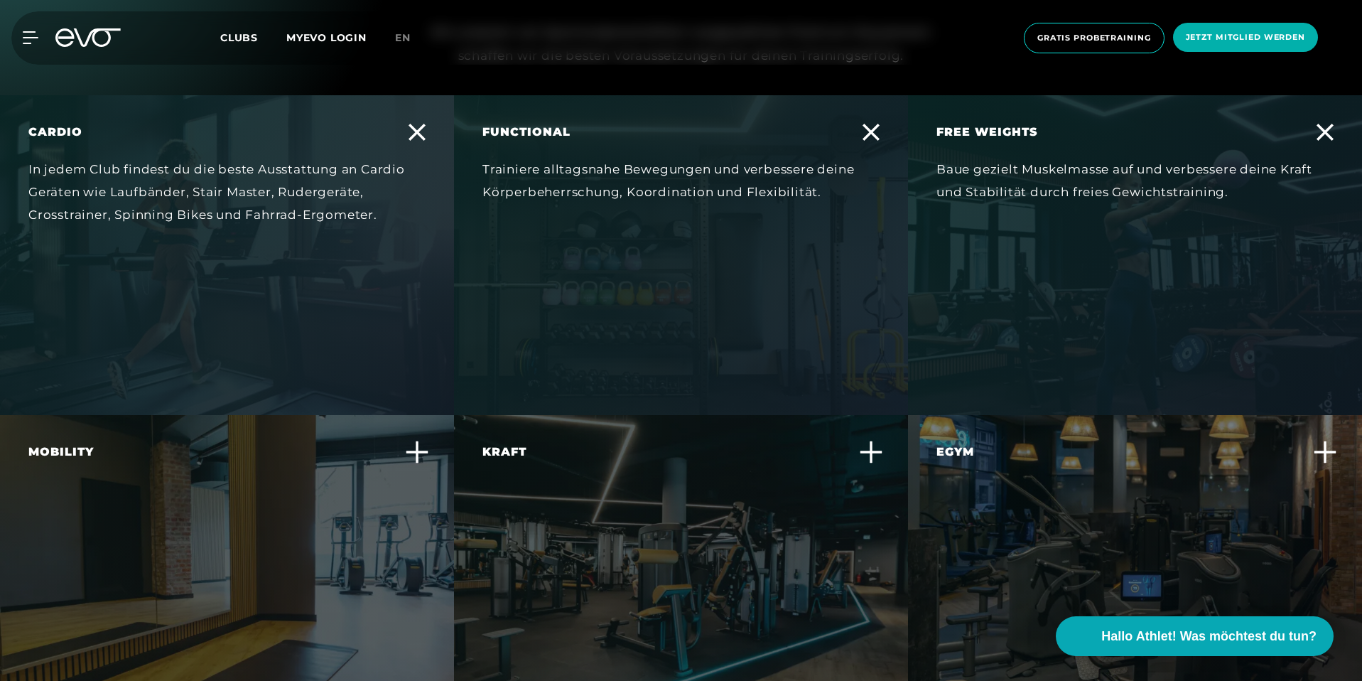
drag, startPoint x: 265, startPoint y: 436, endPoint x: 288, endPoint y: 422, distance: 26.4
click at [267, 443] on div "Mobility Fördere deine Beweglichkeit und reduziere das Verletzungsrisiko durch …" at bounding box center [217, 491] width 379 height 97
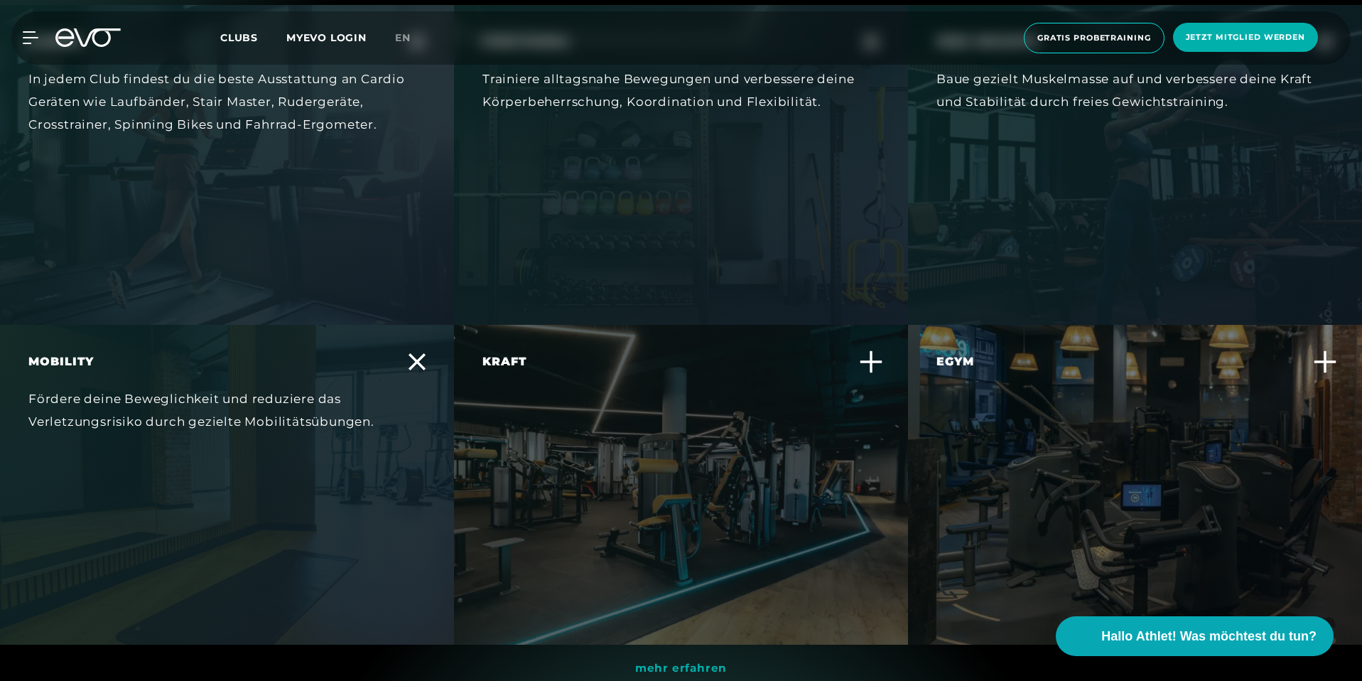
scroll to position [4622, 0]
click at [792, 351] on div "Kraft" at bounding box center [672, 359] width 379 height 17
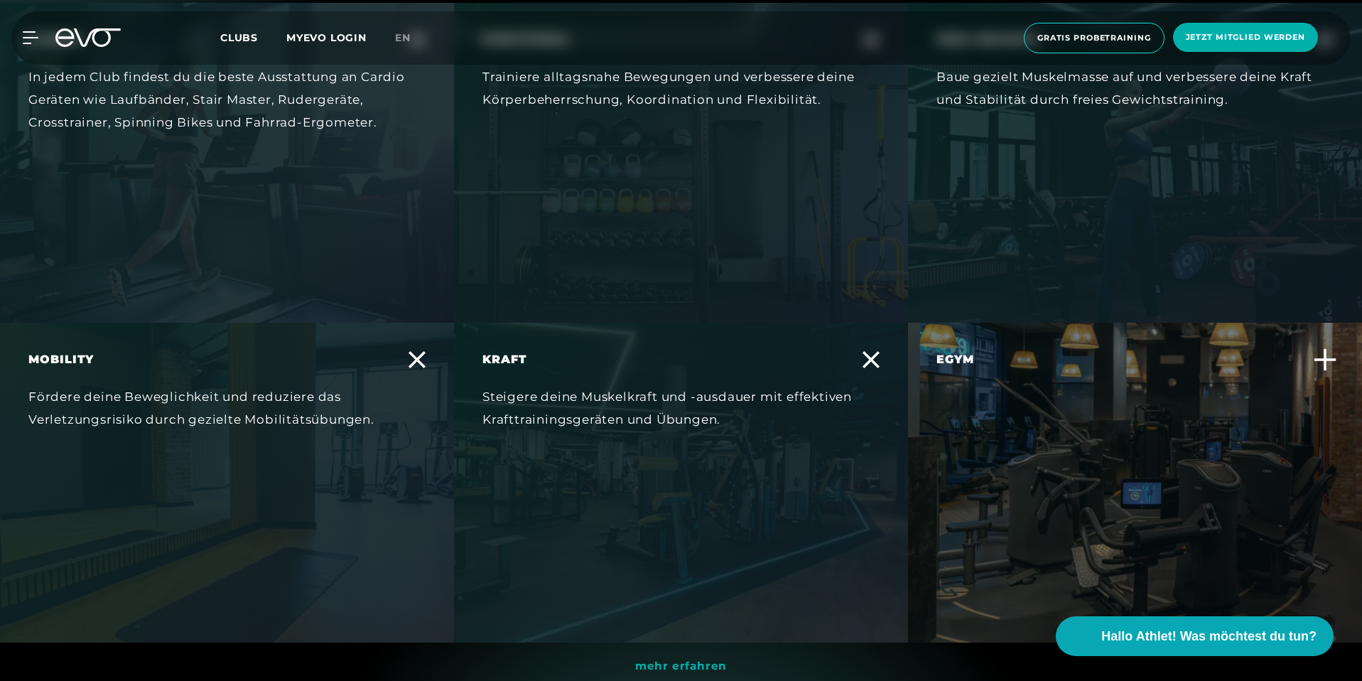
click at [1023, 351] on div "Egym Erlebe ein smartes, effizientes Krafttraining, das sich individuell an dei…" at bounding box center [1126, 411] width 379 height 120
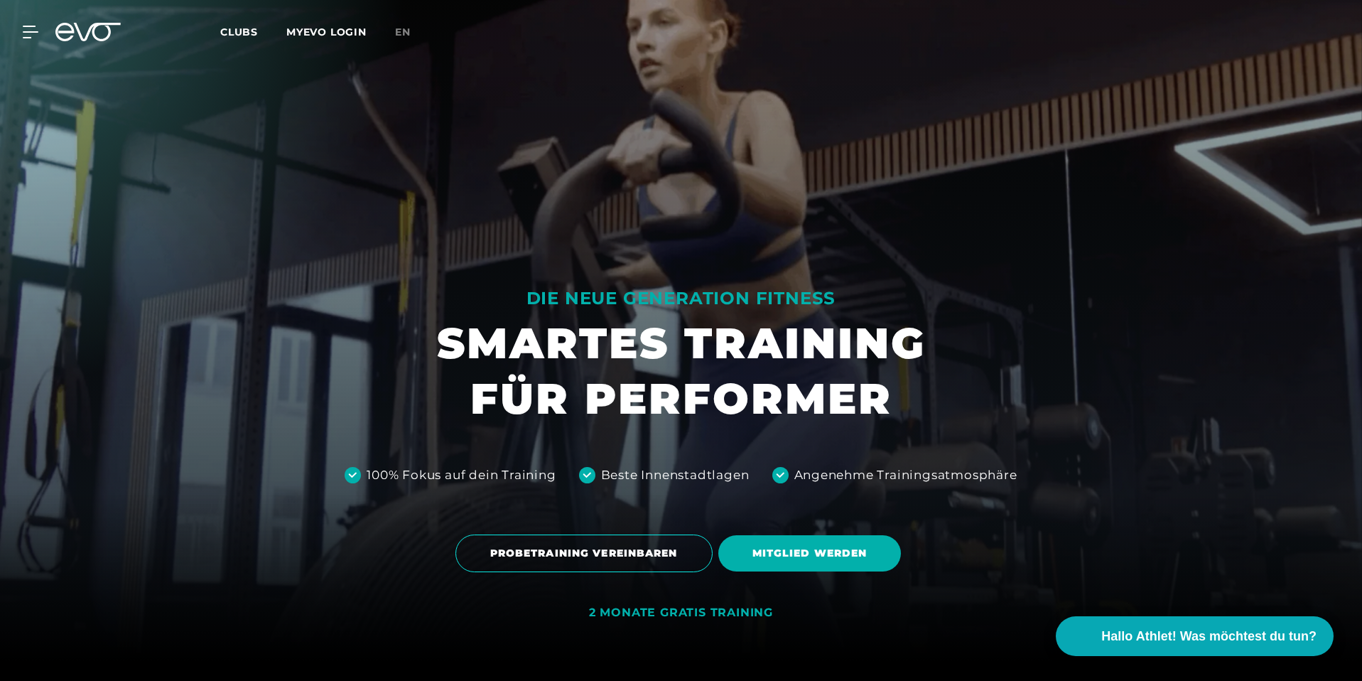
scroll to position [0, 0]
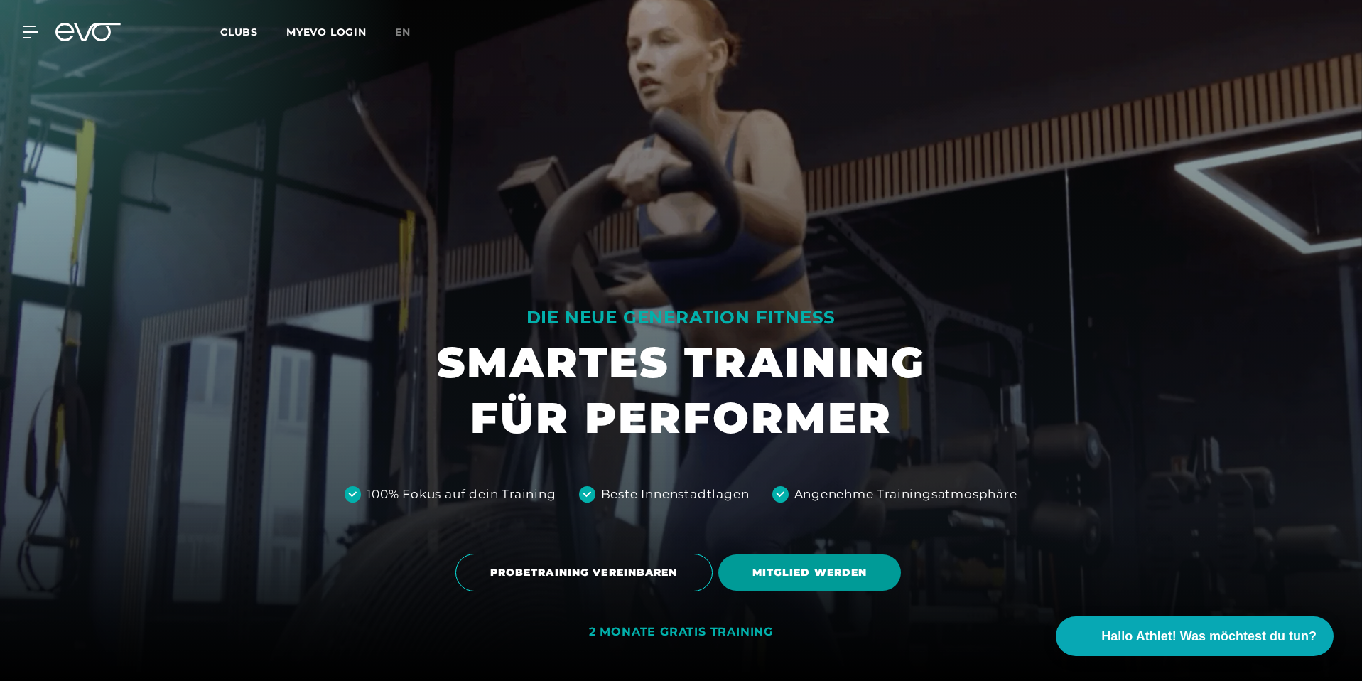
click at [775, 571] on span "MITGLIED WERDEN" at bounding box center [810, 572] width 115 height 15
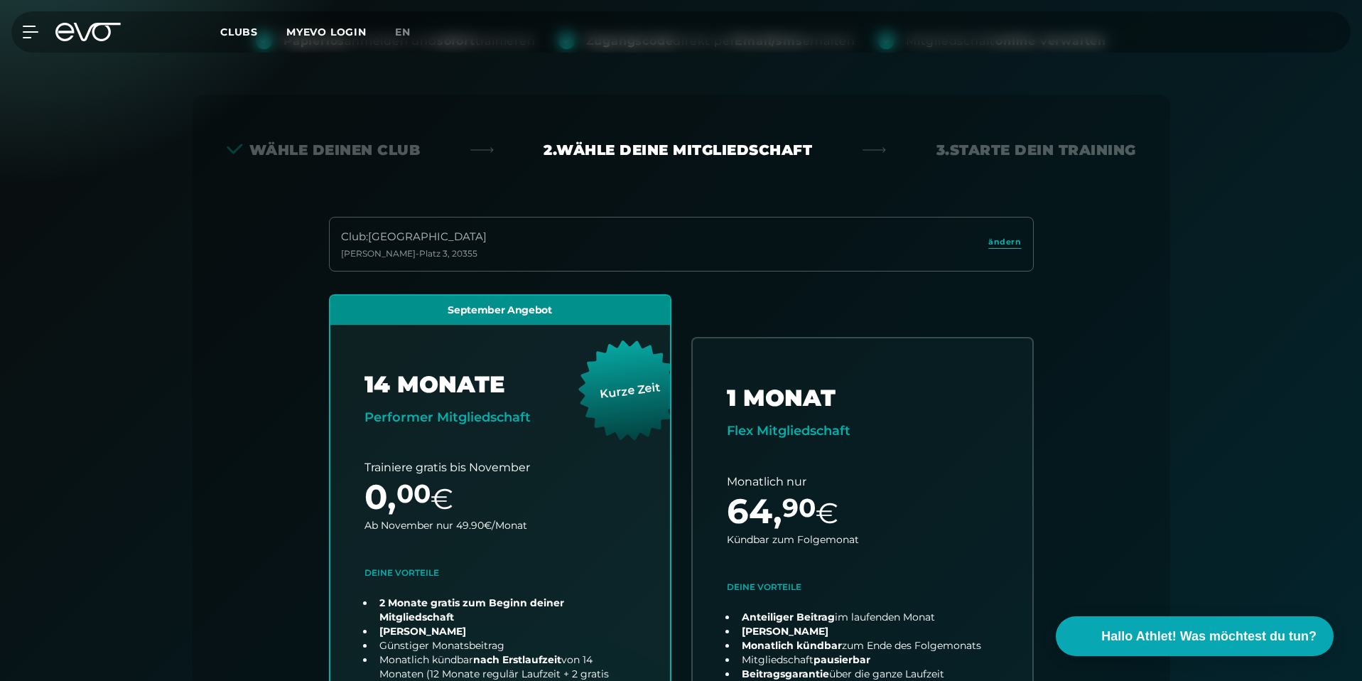
scroll to position [314, 0]
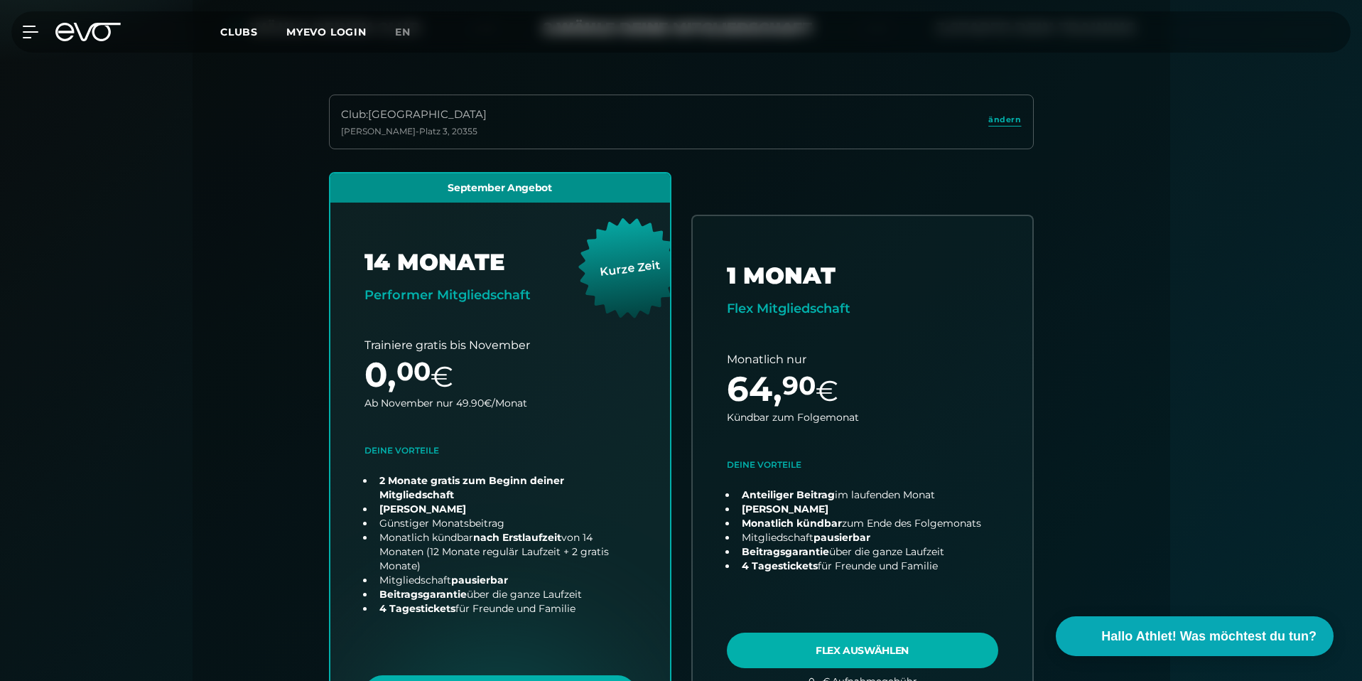
drag, startPoint x: 248, startPoint y: 375, endPoint x: 256, endPoint y: 397, distance: 22.7
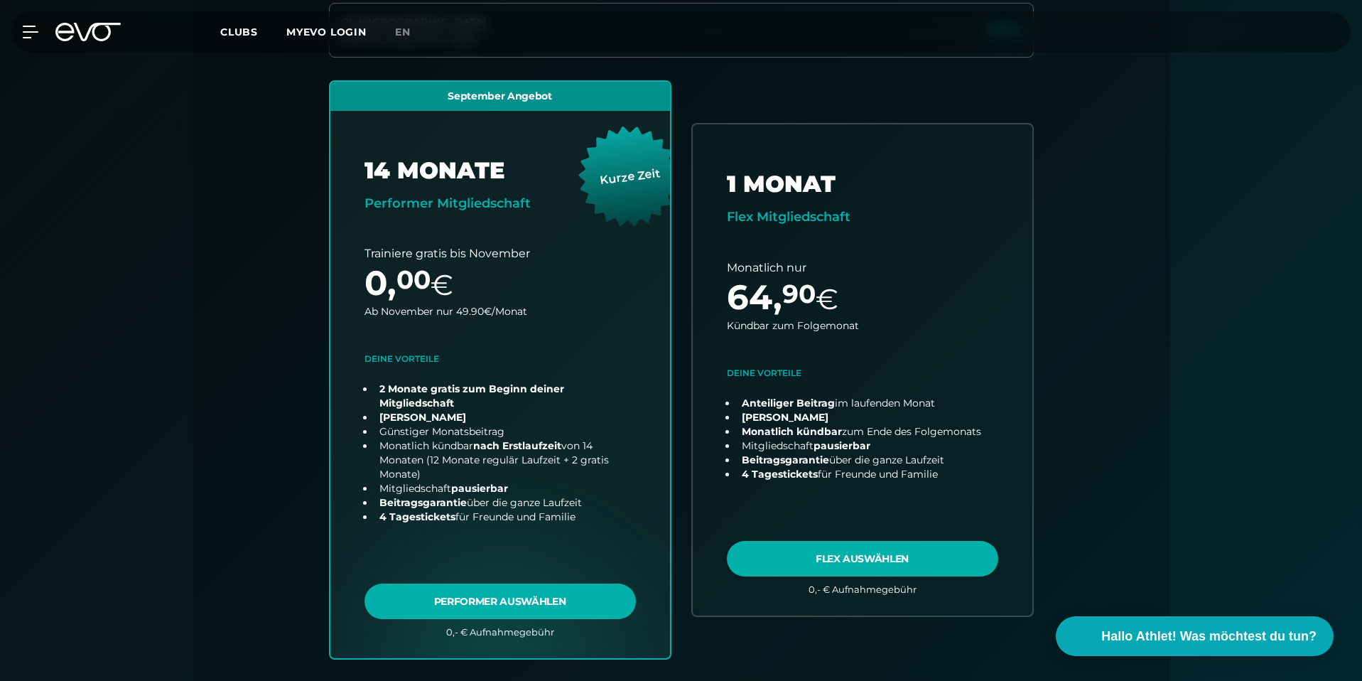
scroll to position [442, 0]
